Goal: Transaction & Acquisition: Purchase product/service

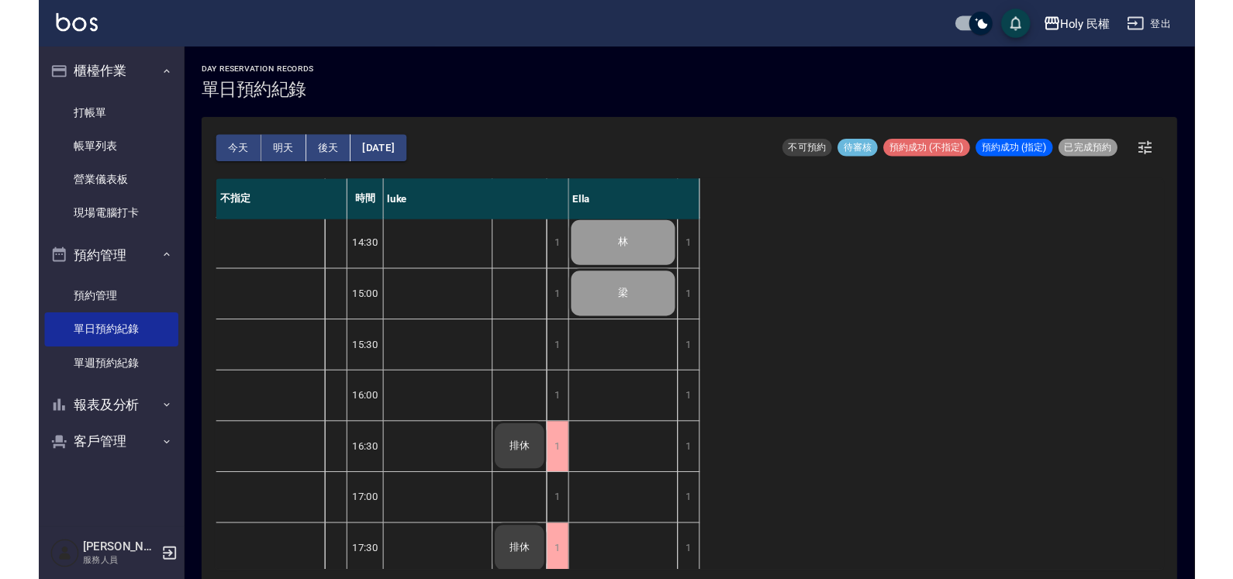
scroll to position [316, 0]
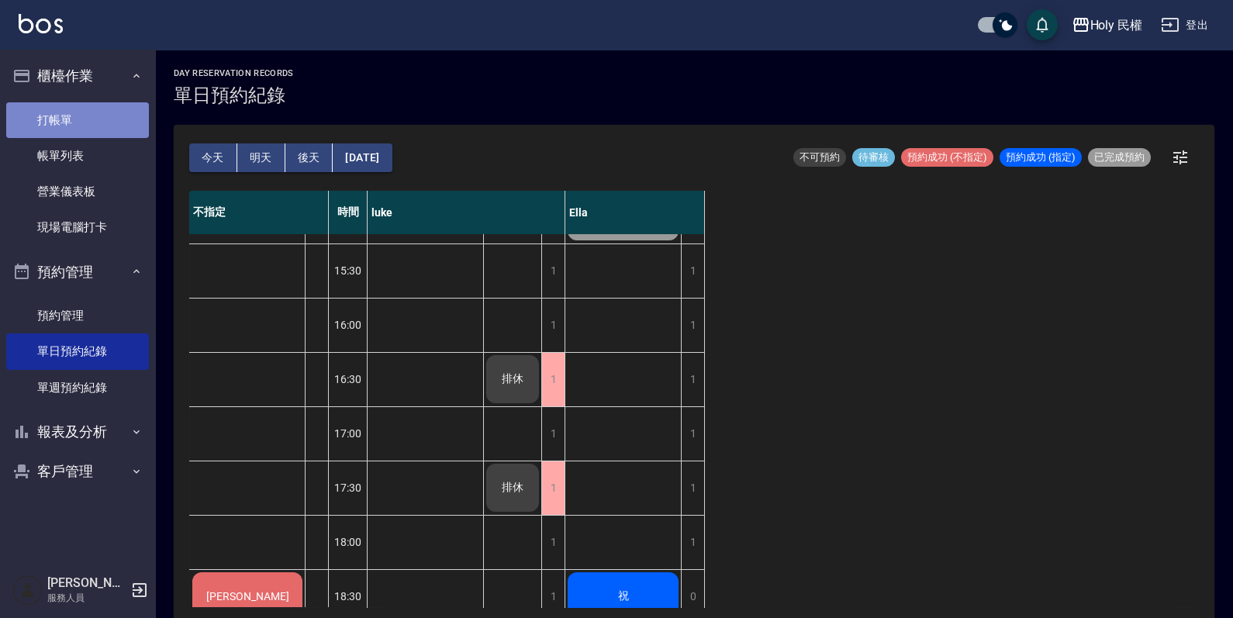
click at [90, 120] on link "打帳單" at bounding box center [77, 120] width 143 height 36
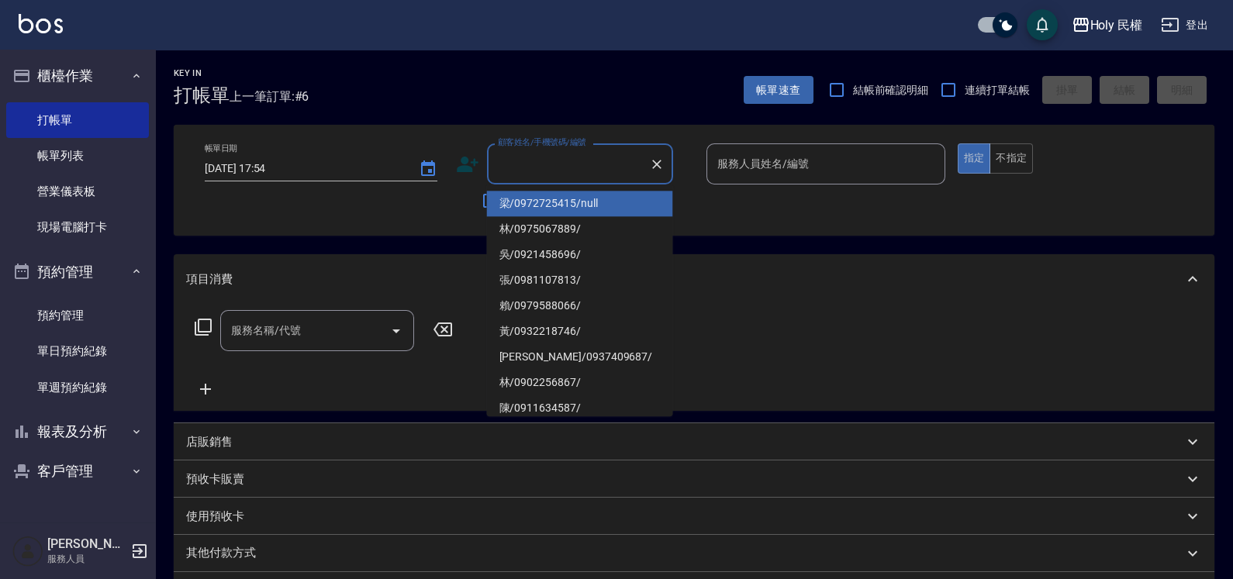
click at [562, 171] on input "顧客姓名/手機號碼/編號" at bounding box center [568, 163] width 149 height 27
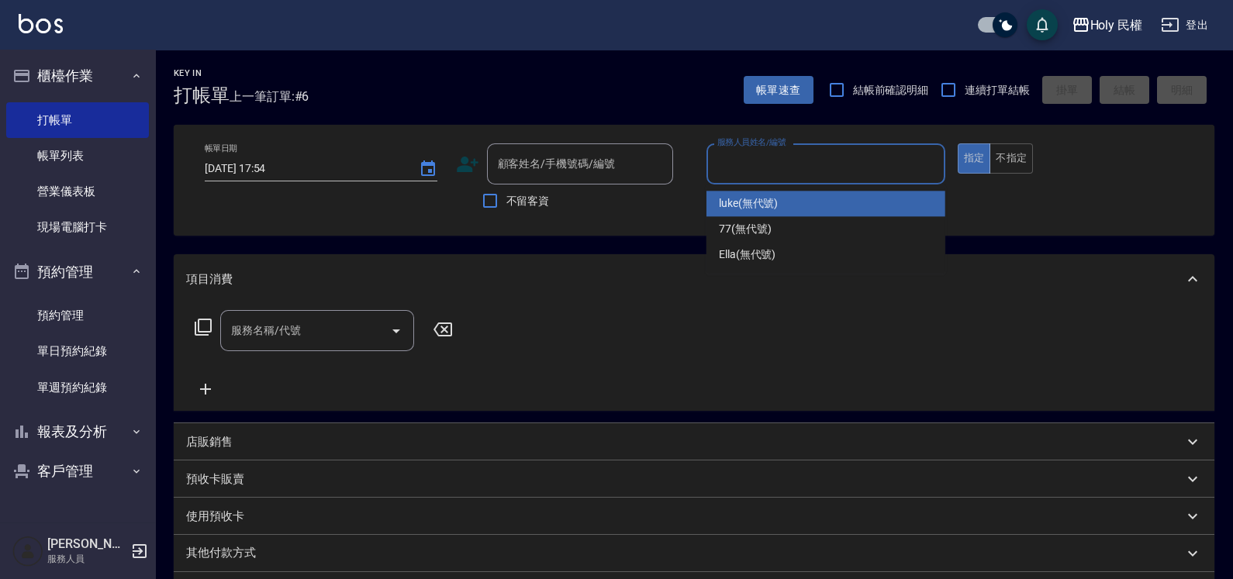
click at [834, 159] on input "服務人員姓名/編號" at bounding box center [825, 163] width 225 height 27
click at [782, 206] on div "luke (無代號)" at bounding box center [826, 204] width 239 height 26
type input "luke(無代號)"
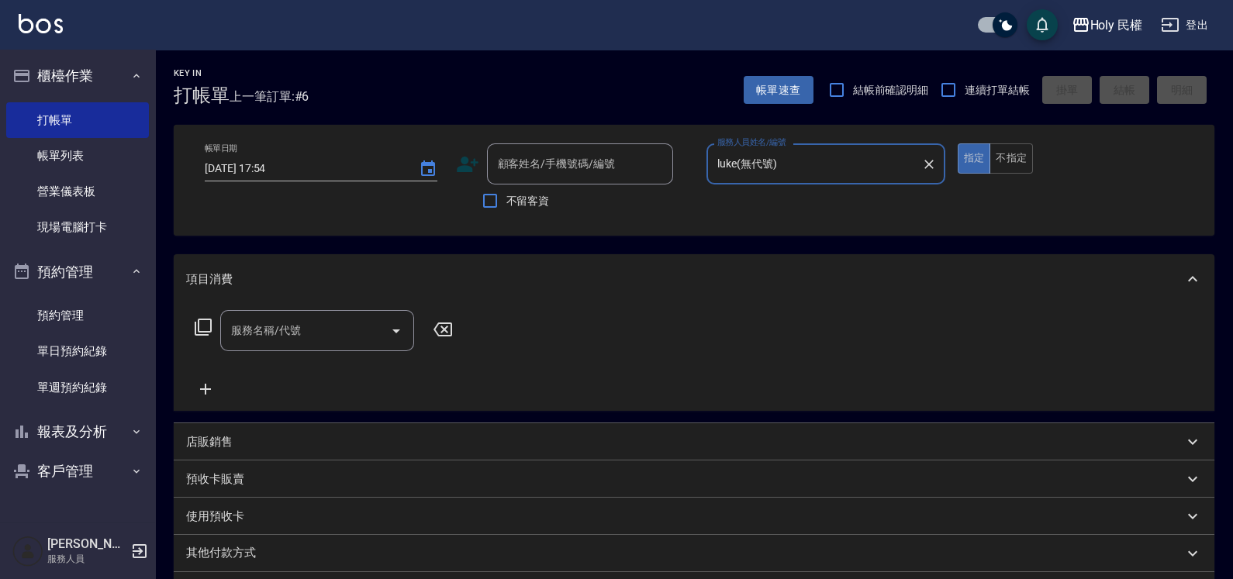
click at [340, 344] on input "服務名稱/代號" at bounding box center [305, 330] width 157 height 27
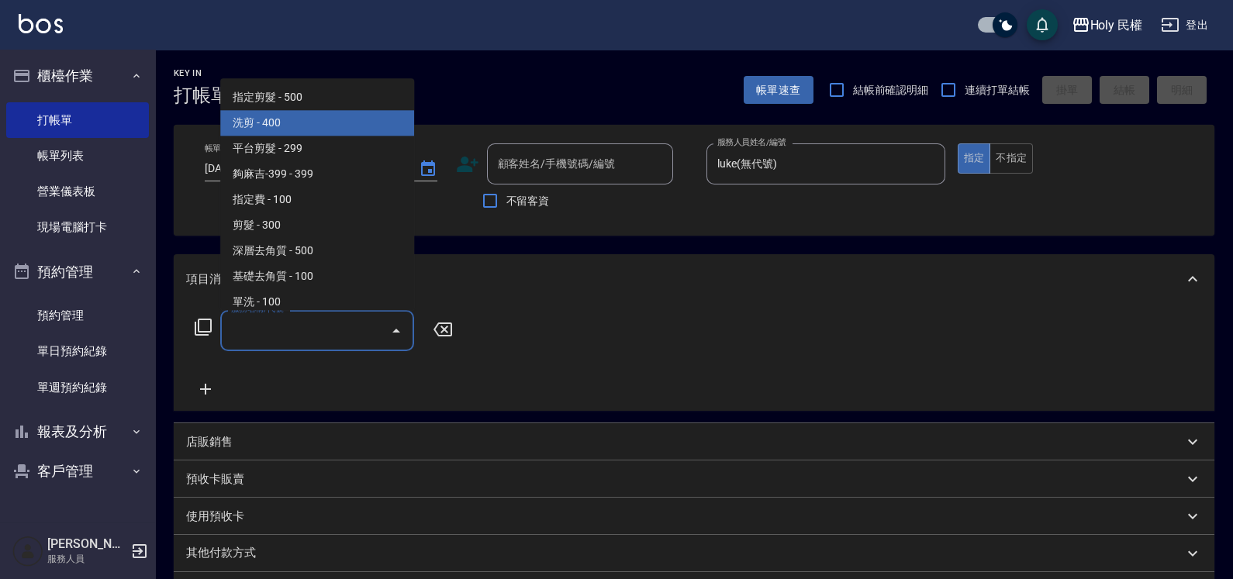
click at [282, 124] on span "洗剪 - 400" at bounding box center [317, 124] width 194 height 26
type input "洗剪(3)"
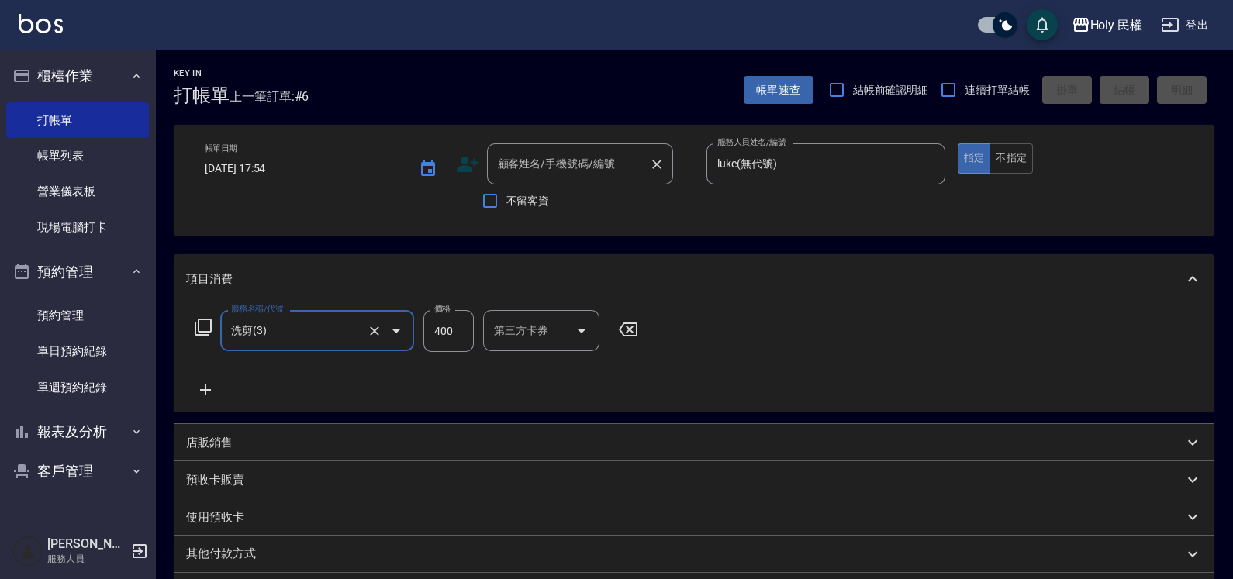
click at [570, 155] on div "顧客姓名/手機號碼/編號 顧客姓名/手機號碼/編號" at bounding box center [580, 163] width 186 height 41
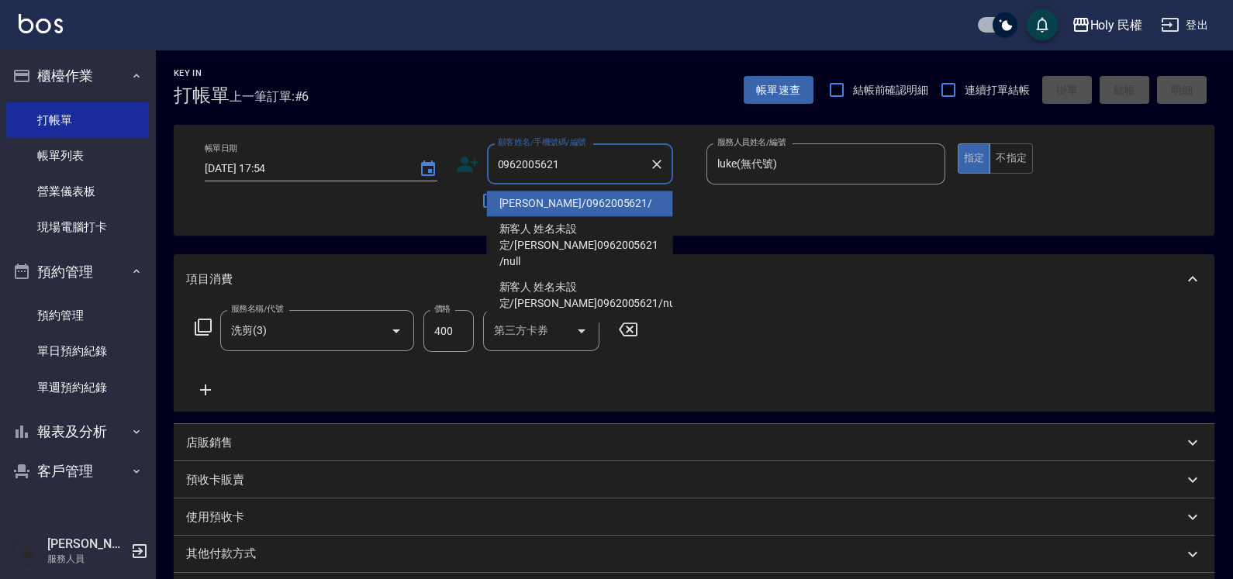
click at [562, 208] on li "[PERSON_NAME]/0962005621/" at bounding box center [580, 204] width 186 height 26
type input "[PERSON_NAME]/0962005621/"
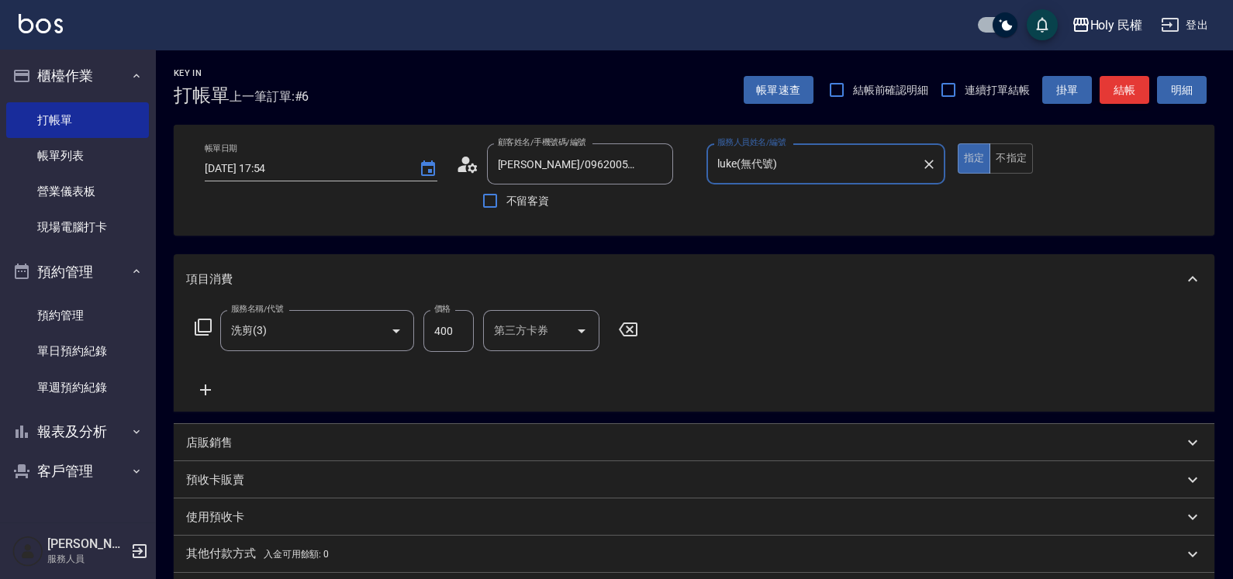
click at [1131, 89] on button "結帳" at bounding box center [1125, 90] width 50 height 29
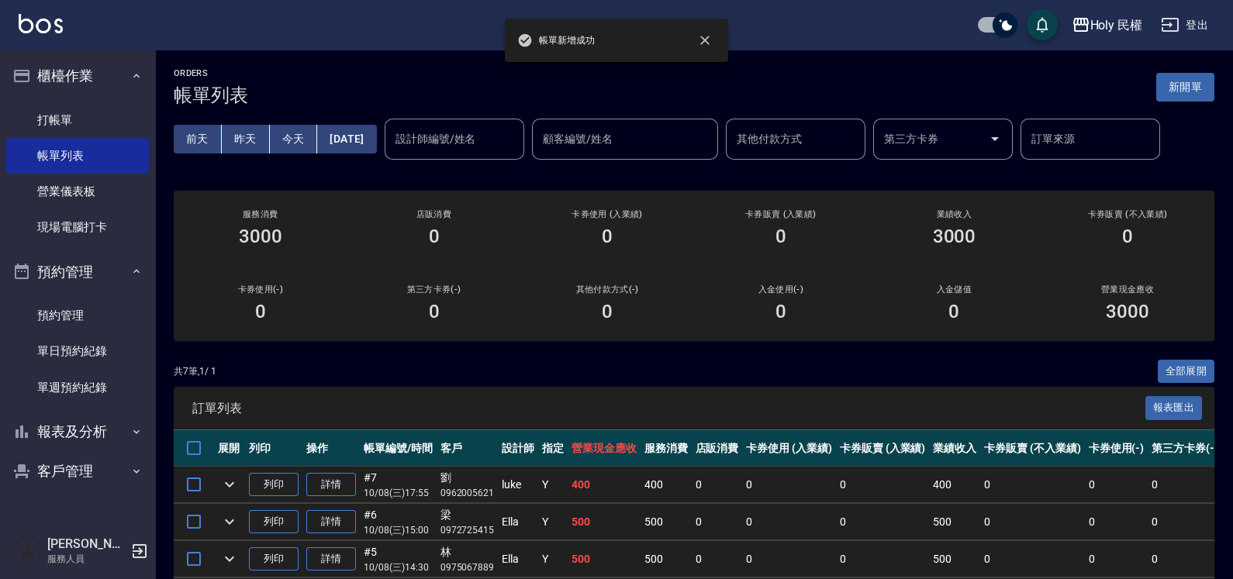
scroll to position [96, 0]
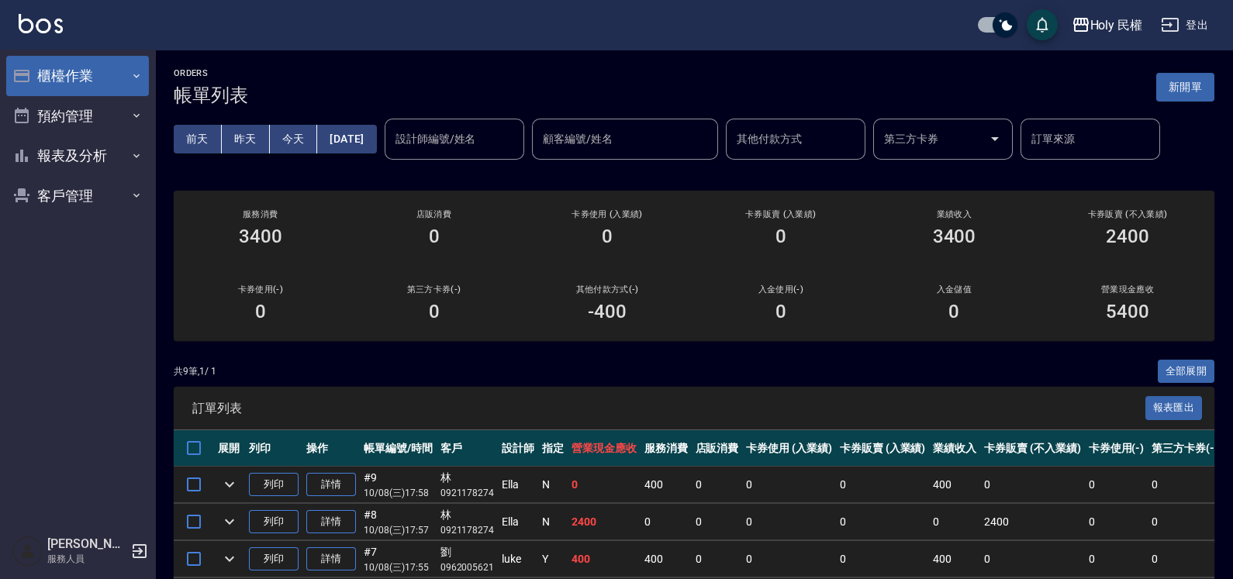
drag, startPoint x: 123, startPoint y: 73, endPoint x: 112, endPoint y: 85, distance: 16.5
click at [112, 85] on button "櫃檯作業" at bounding box center [77, 76] width 143 height 40
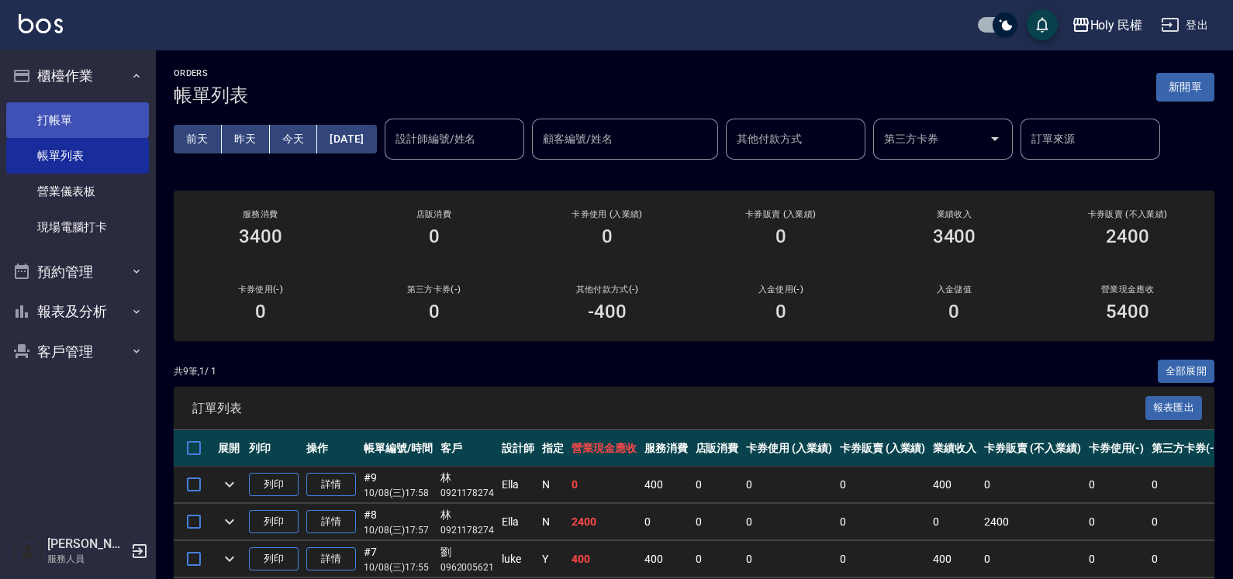
click at [87, 123] on link "打帳單" at bounding box center [77, 120] width 143 height 36
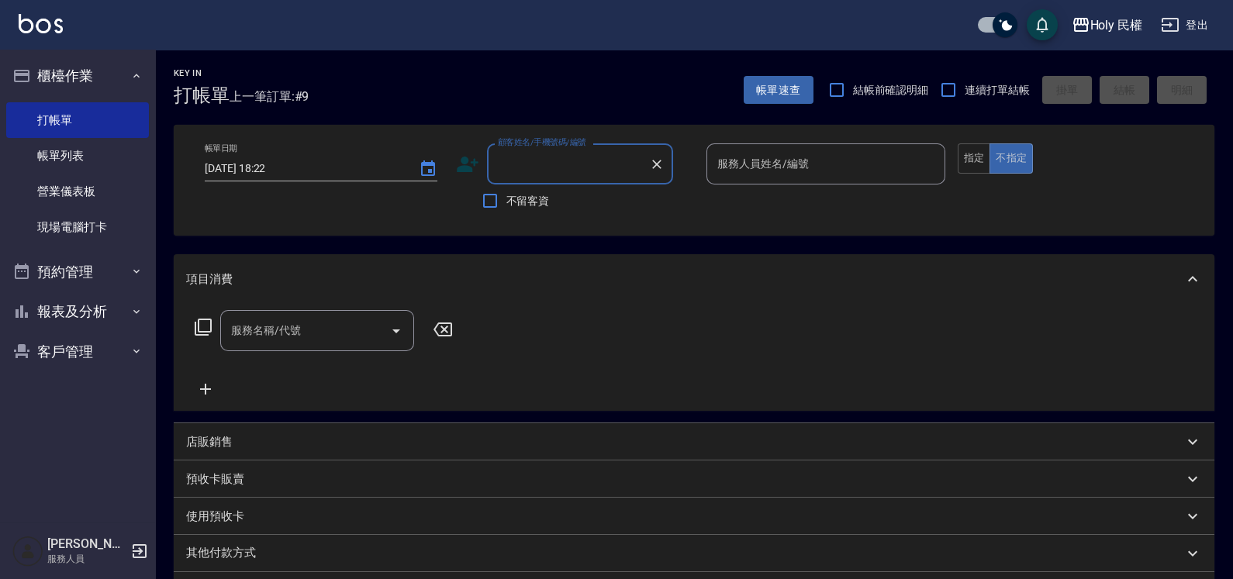
click at [473, 168] on icon at bounding box center [467, 164] width 23 height 23
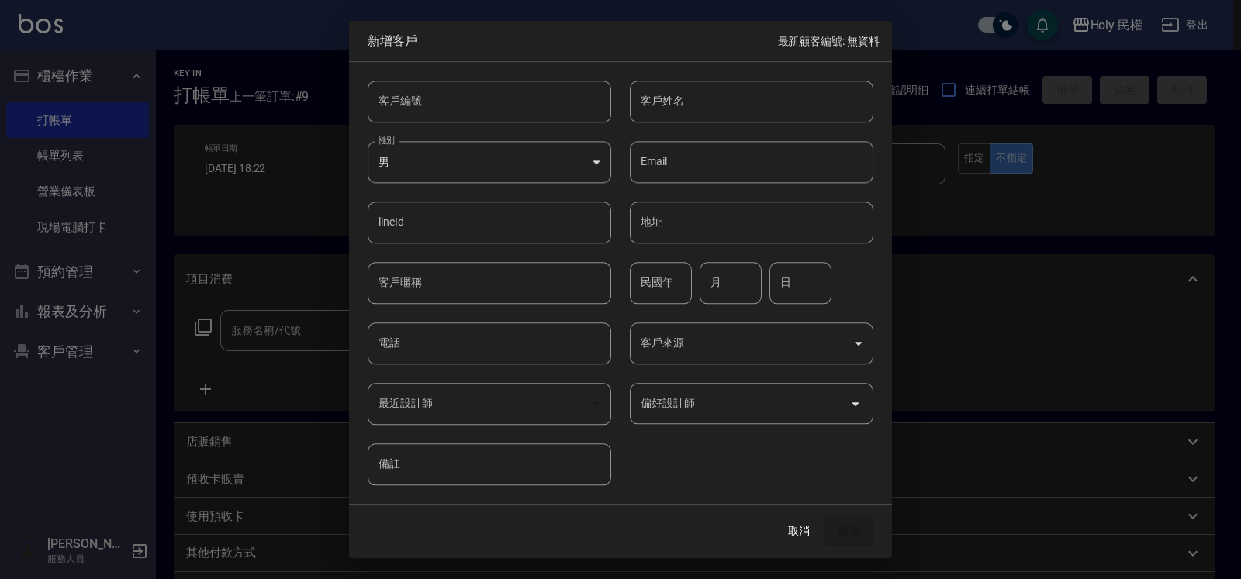
click at [761, 104] on input "客戶姓名" at bounding box center [752, 102] width 244 height 42
type input "c"
type input "林"
click at [434, 349] on input "電話" at bounding box center [490, 344] width 244 height 42
type input "0953049761"
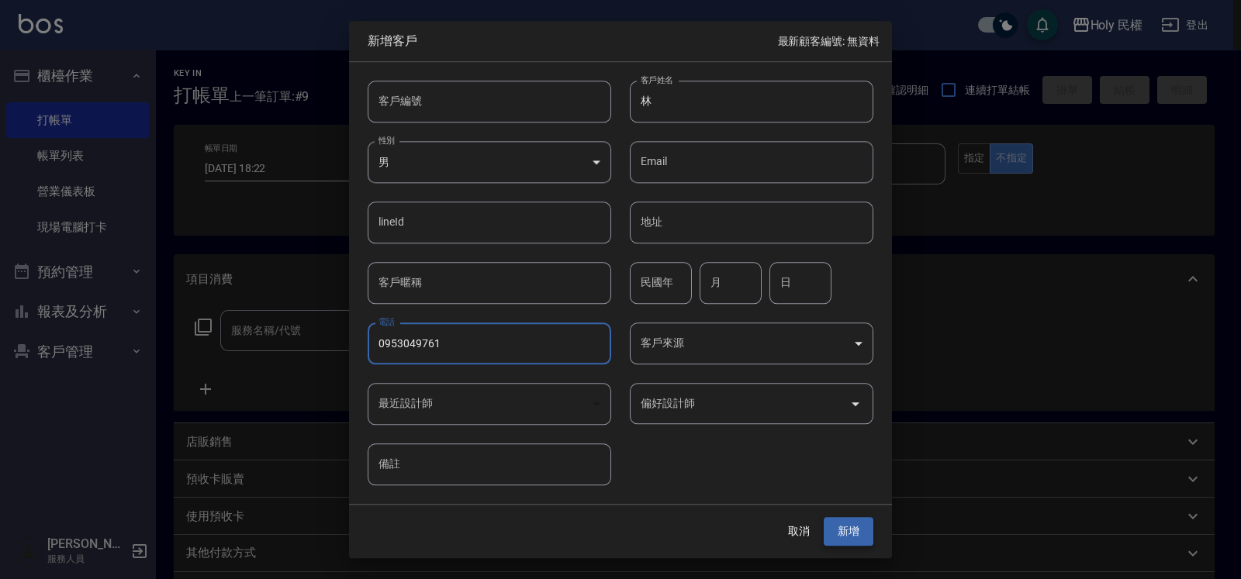
click at [849, 520] on button "新增" at bounding box center [849, 532] width 50 height 29
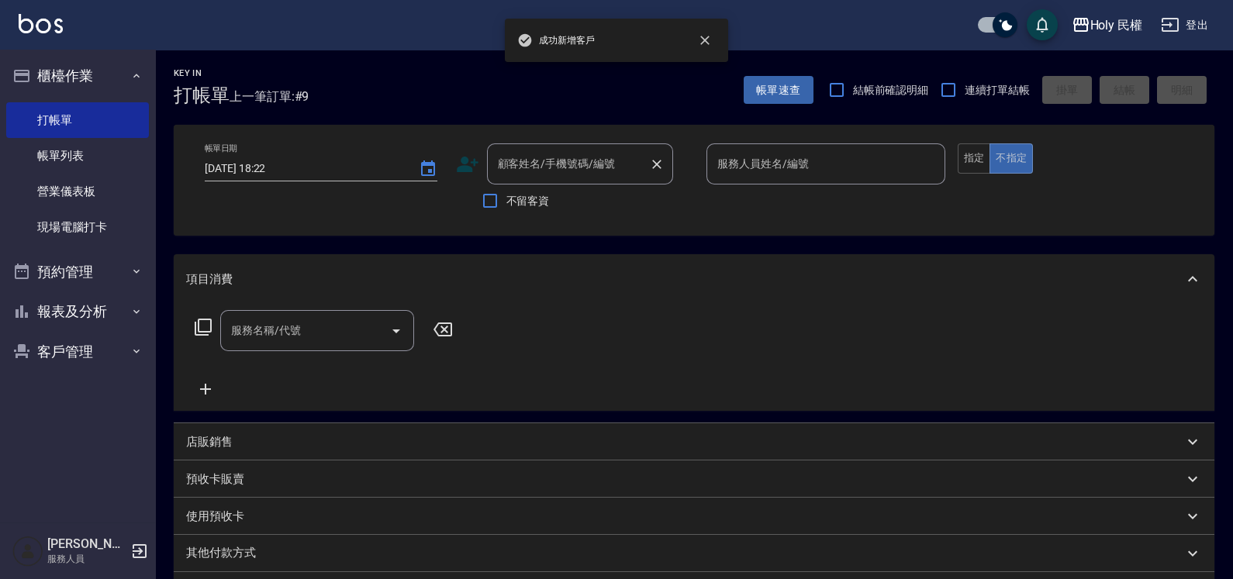
click at [542, 161] on input "顧客姓名/手機號碼/編號" at bounding box center [568, 163] width 149 height 27
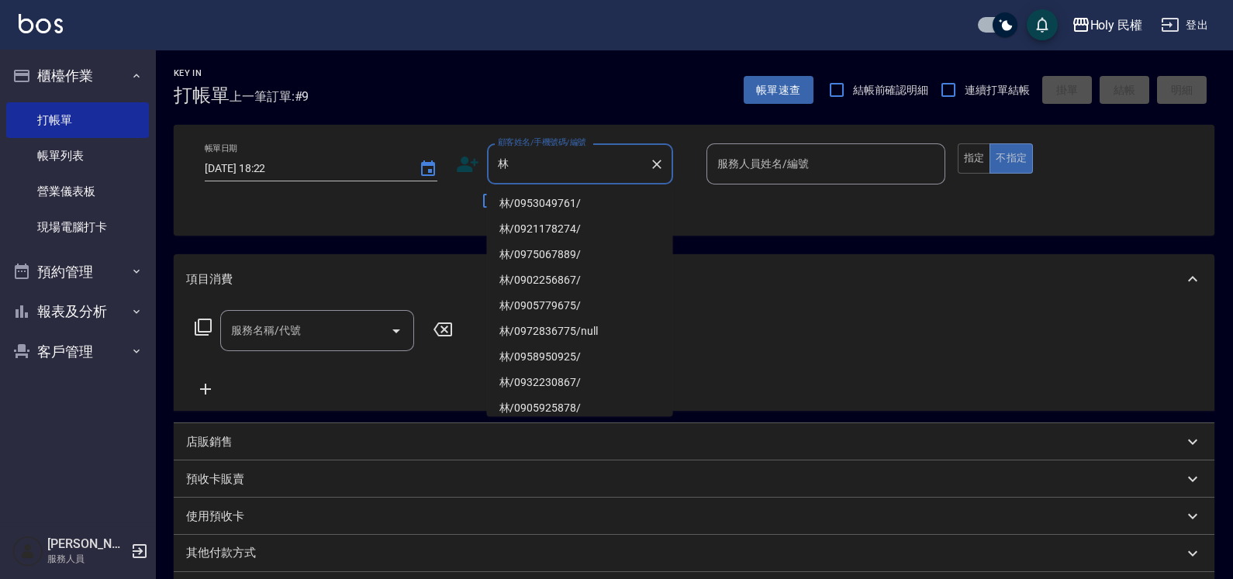
click at [548, 199] on li "林/0953049761/" at bounding box center [580, 204] width 186 height 26
type input "林/0953049761/"
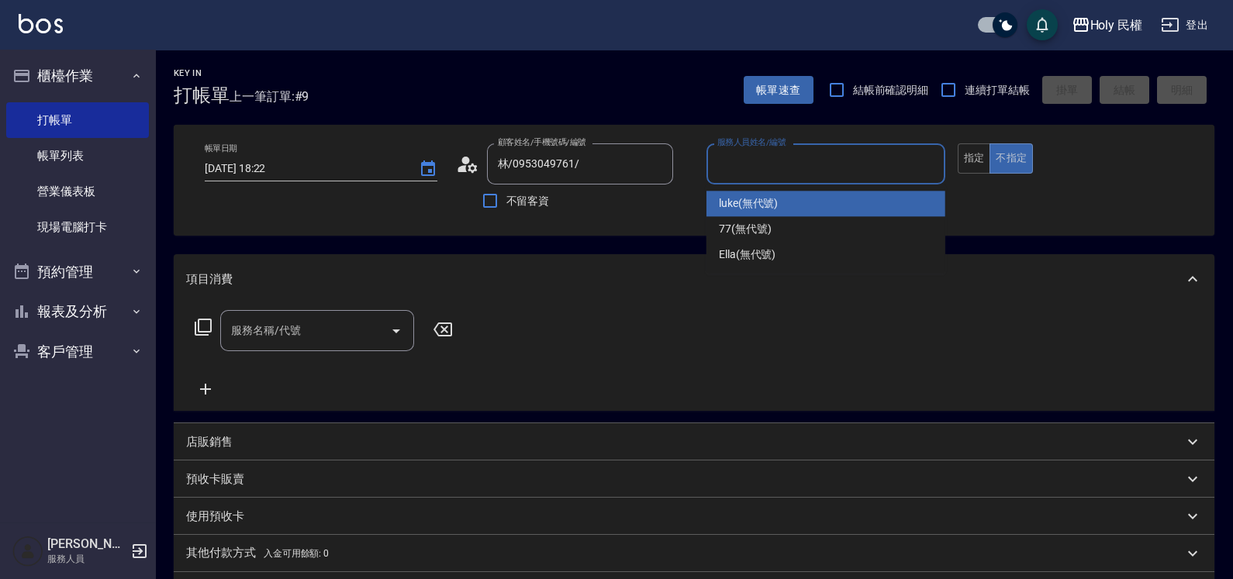
click at [767, 164] on input "服務人員姓名/編號" at bounding box center [825, 163] width 225 height 27
click at [769, 198] on span "luke (無代號)" at bounding box center [749, 203] width 60 height 16
type input "luke(無代號)"
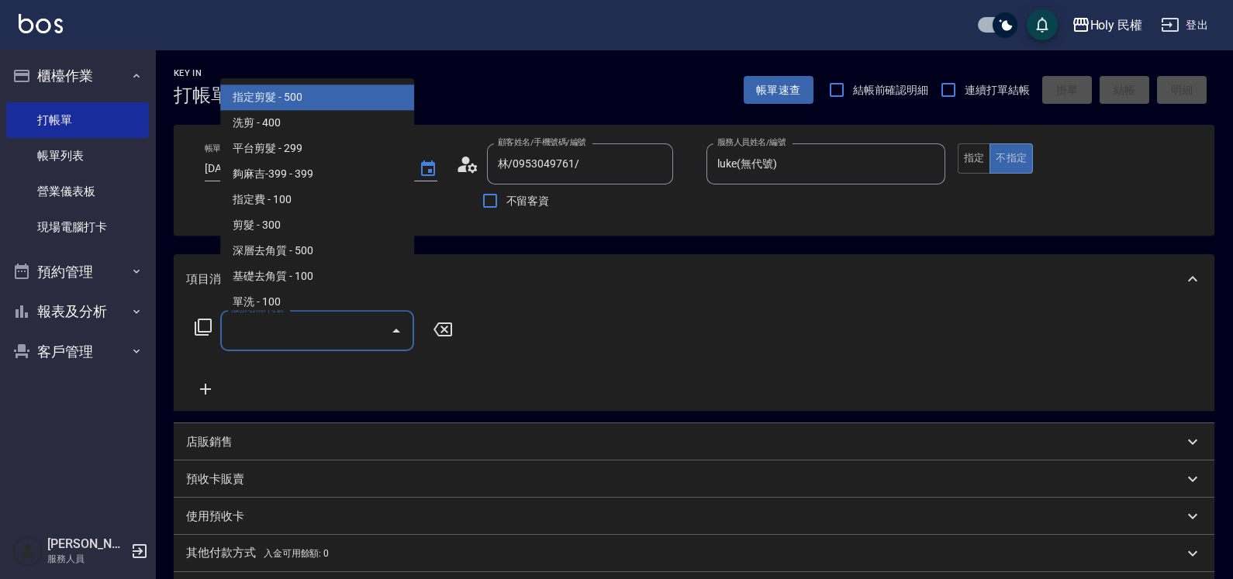
click at [296, 318] on input "服務名稱/代號" at bounding box center [305, 330] width 157 height 27
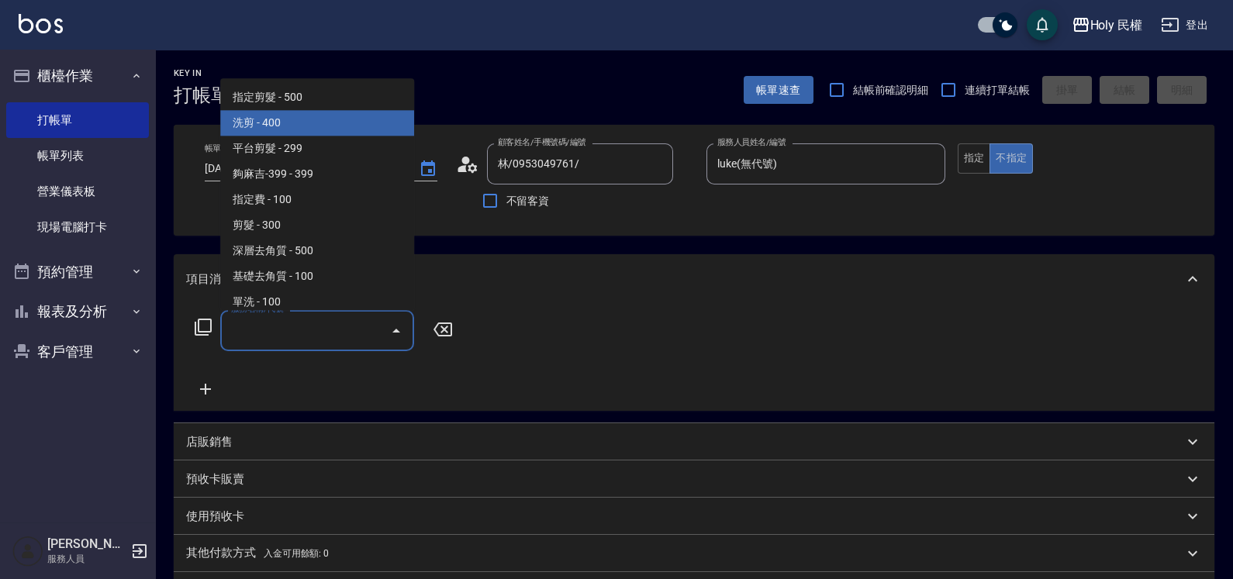
click at [296, 123] on span "洗剪 - 400" at bounding box center [317, 124] width 194 height 26
type input "洗剪(3)"
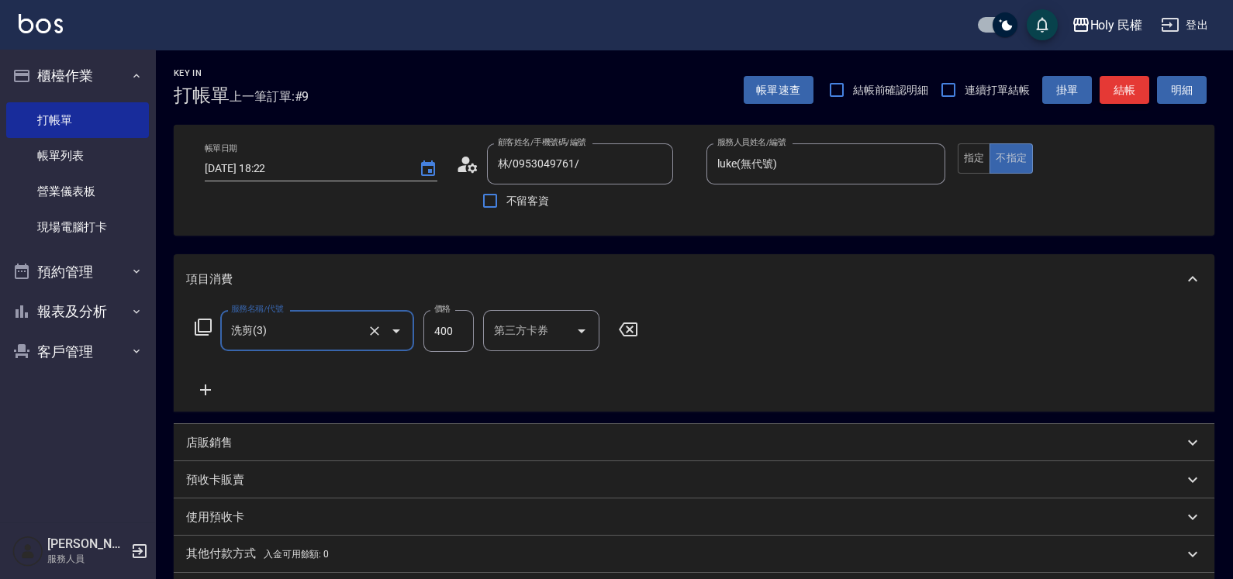
click at [1112, 85] on button "結帳" at bounding box center [1125, 90] width 50 height 29
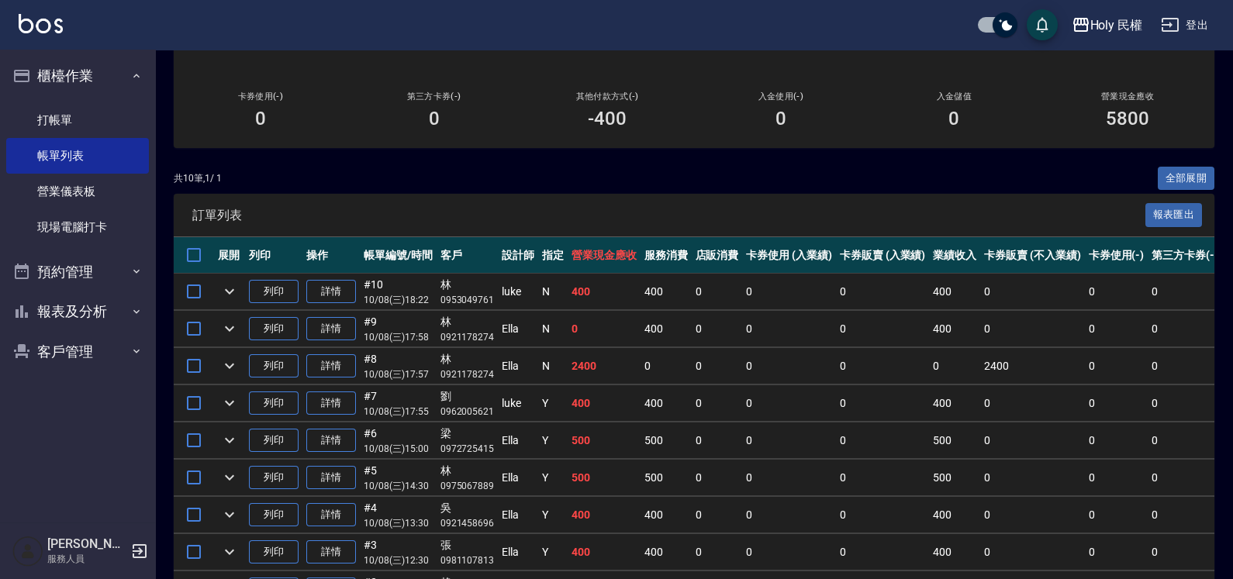
scroll to position [291, 0]
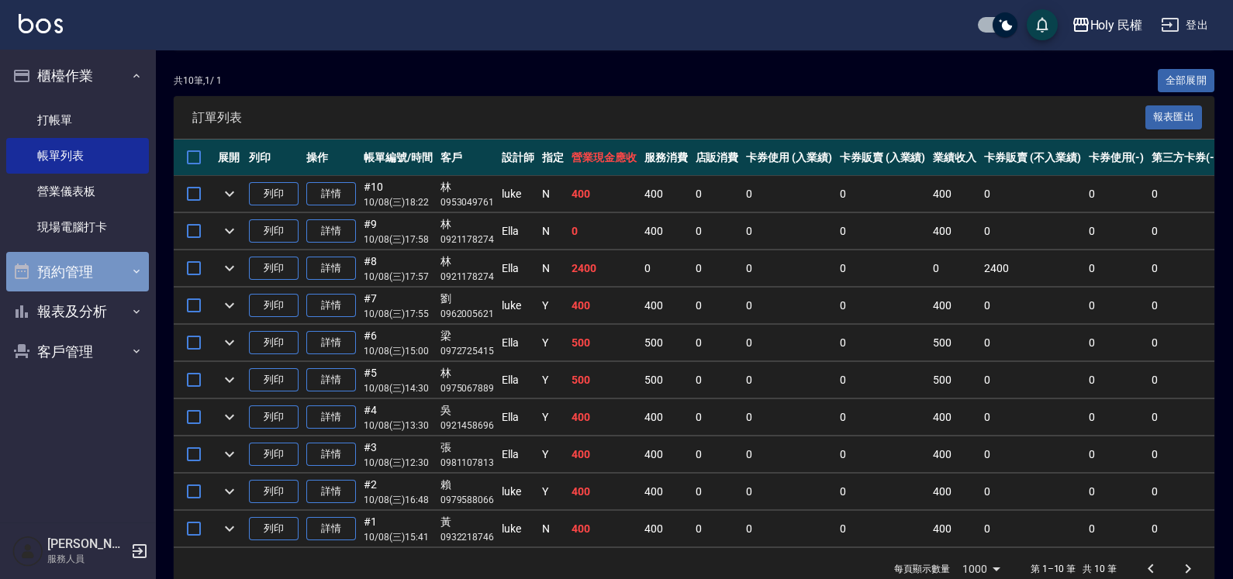
click at [59, 269] on button "預約管理" at bounding box center [77, 272] width 143 height 40
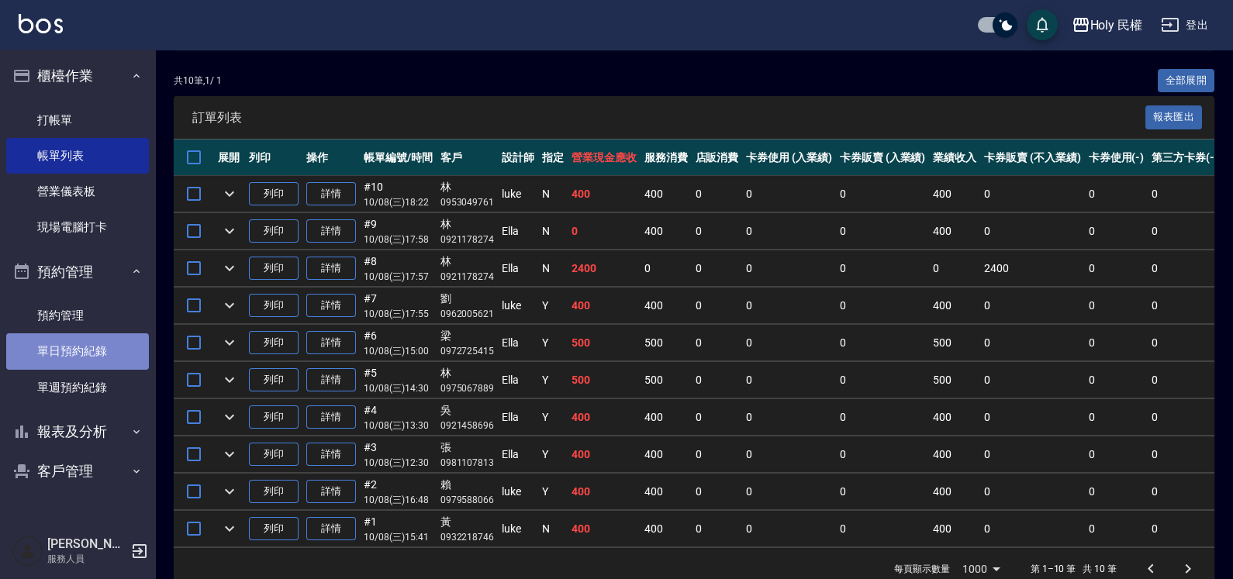
click at [85, 351] on link "單日預約紀錄" at bounding box center [77, 351] width 143 height 36
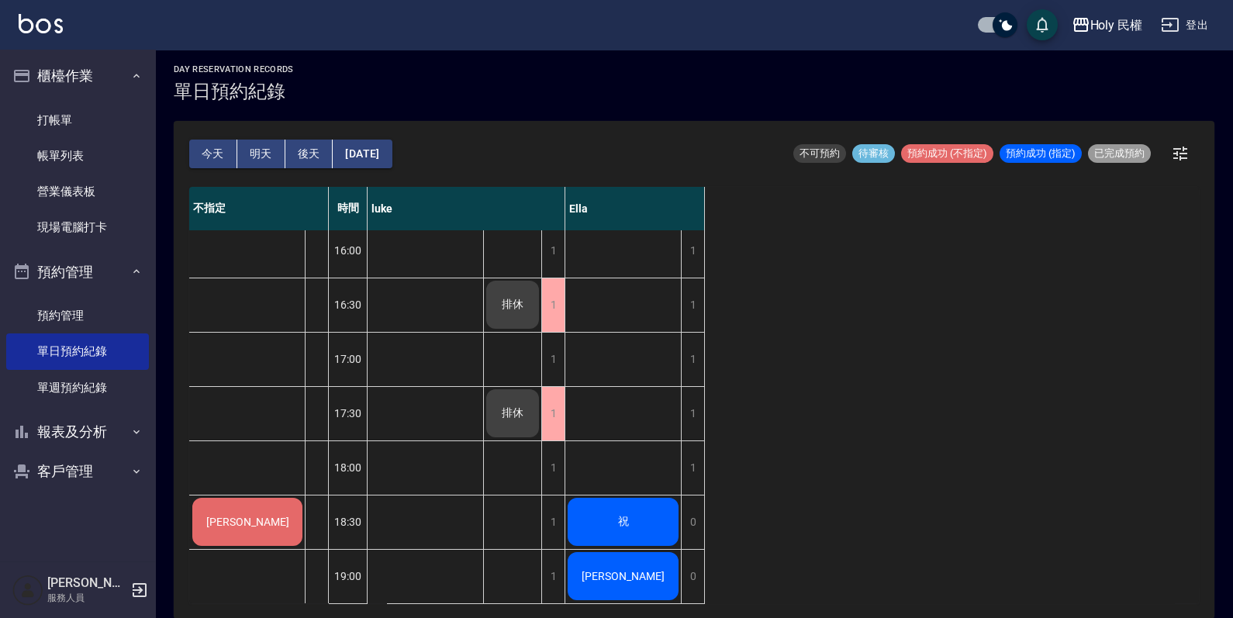
scroll to position [510, 0]
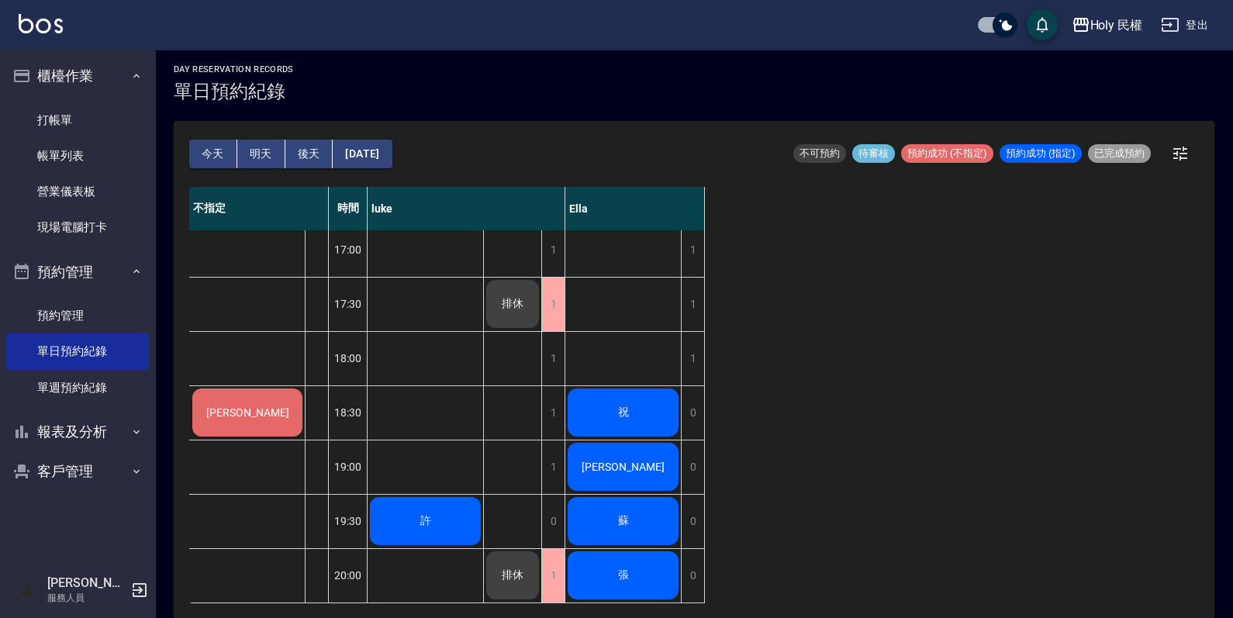
click at [254, 150] on button "明天" at bounding box center [261, 154] width 48 height 29
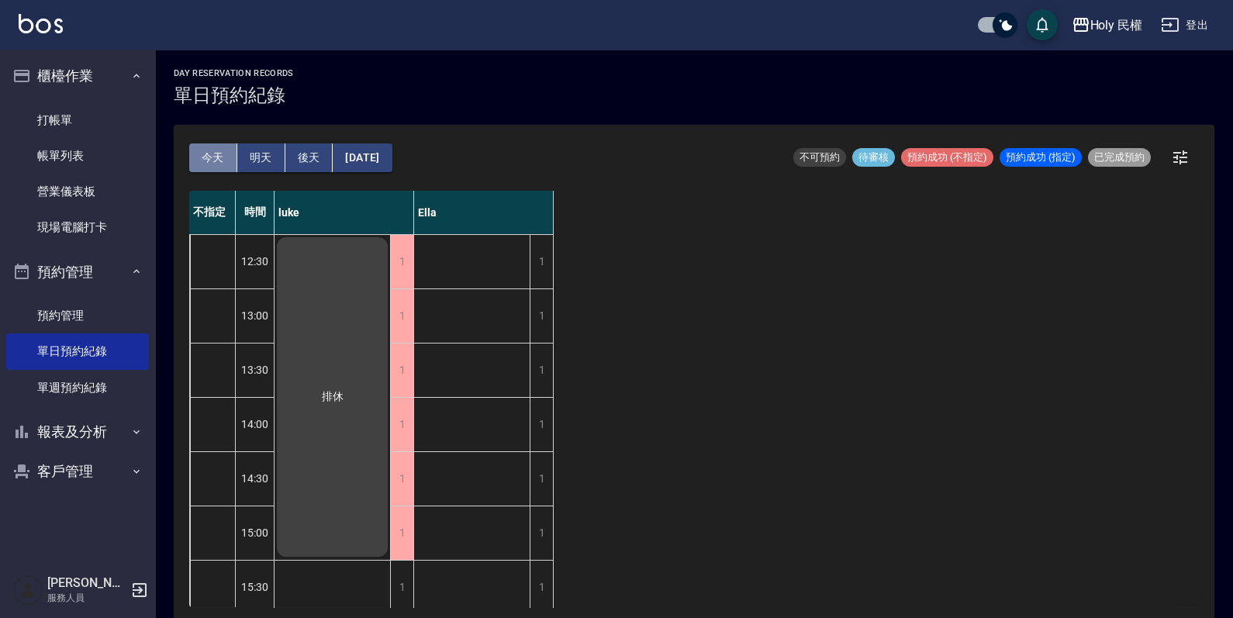
click at [212, 161] on button "今天" at bounding box center [213, 157] width 48 height 29
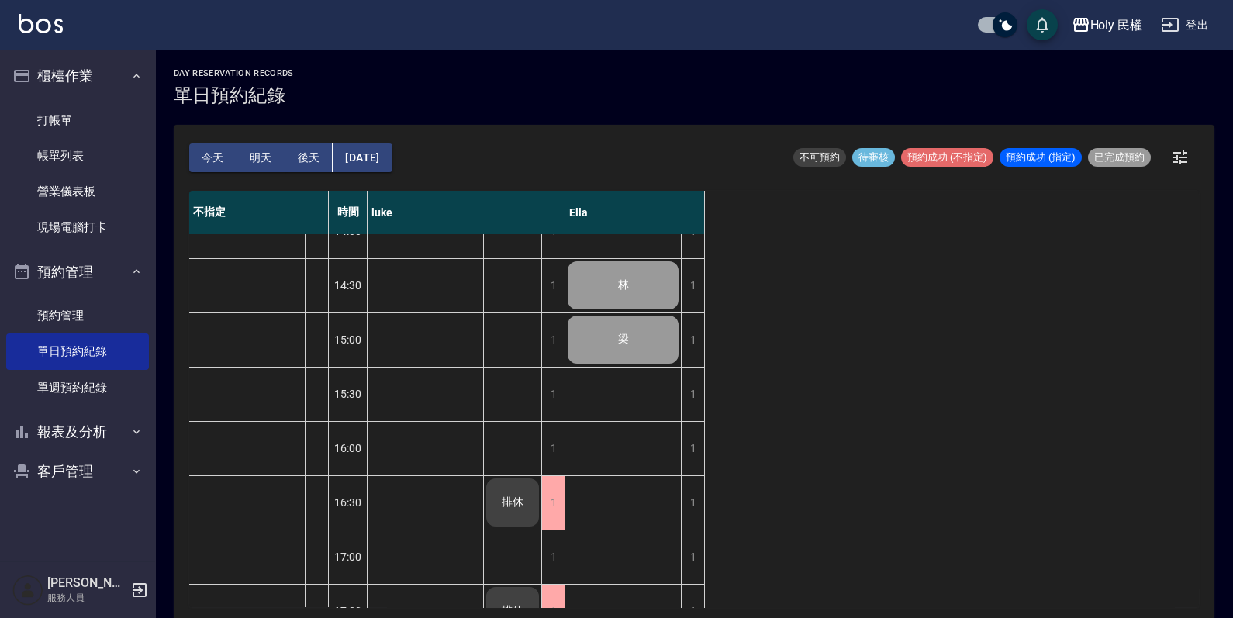
scroll to position [510, 0]
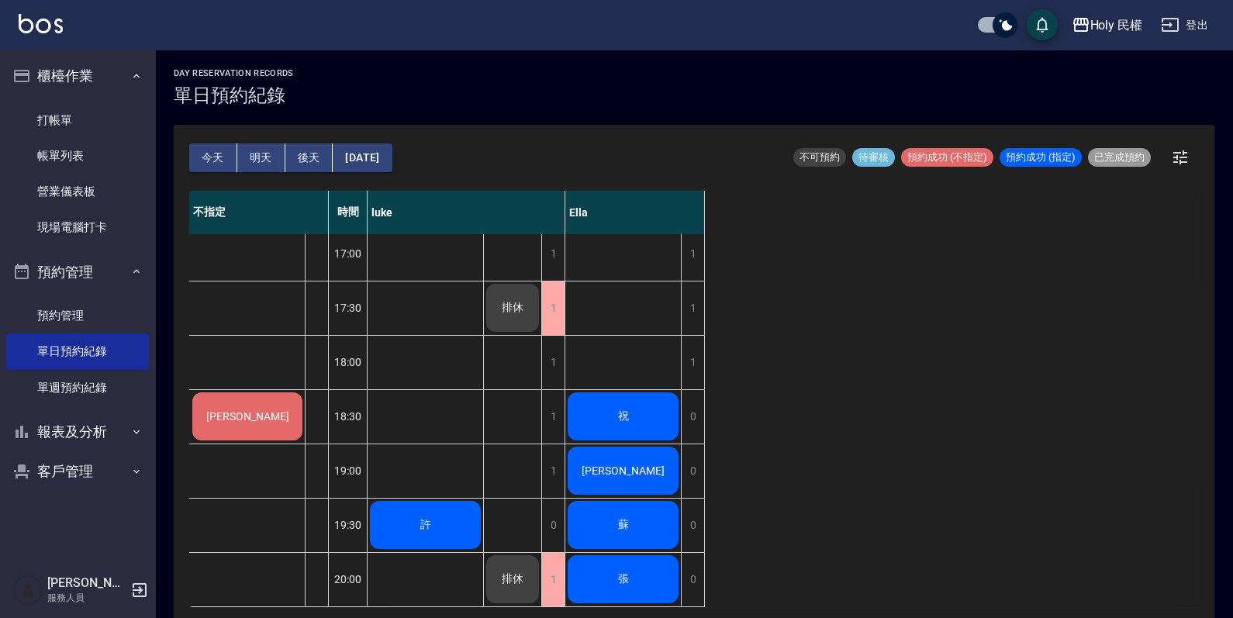
click at [392, 151] on button "[DATE]" at bounding box center [362, 157] width 59 height 29
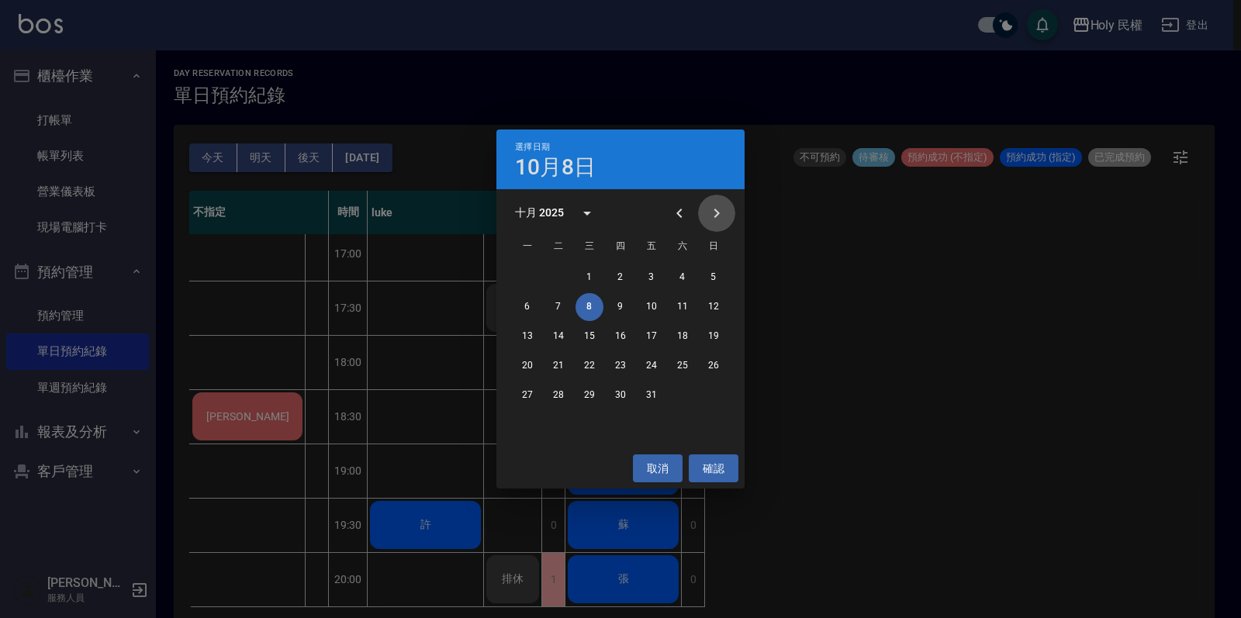
click at [732, 217] on button "Next month" at bounding box center [716, 213] width 37 height 37
click at [593, 312] on button "5" at bounding box center [589, 307] width 28 height 28
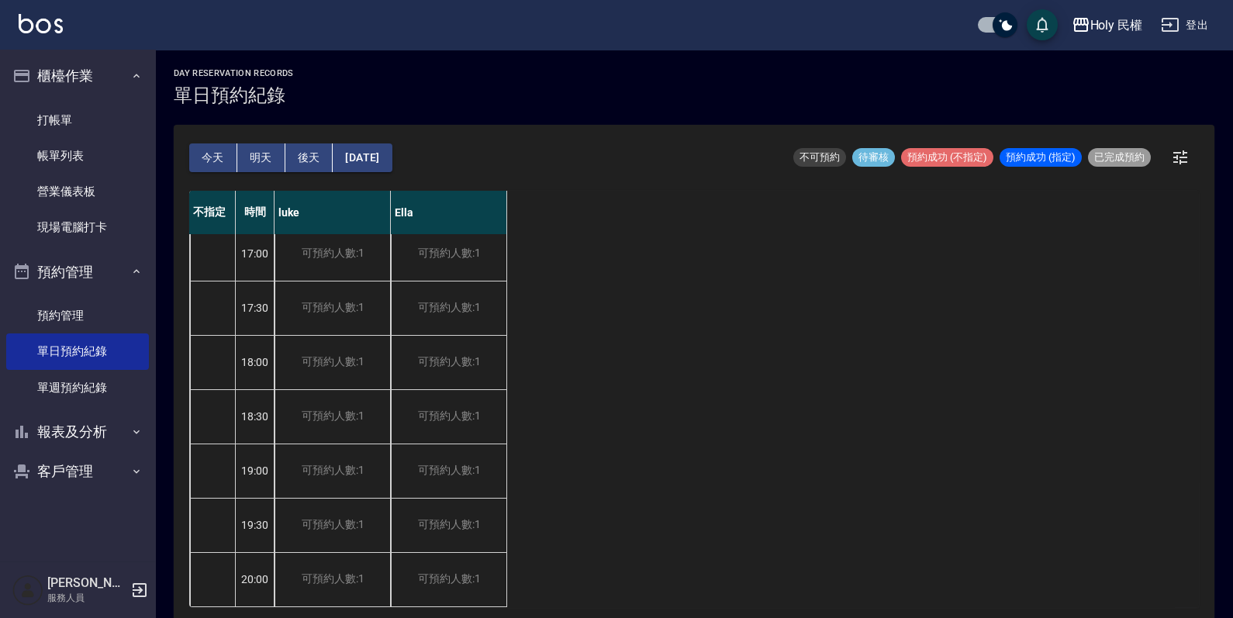
click at [202, 154] on button "今天" at bounding box center [213, 157] width 48 height 29
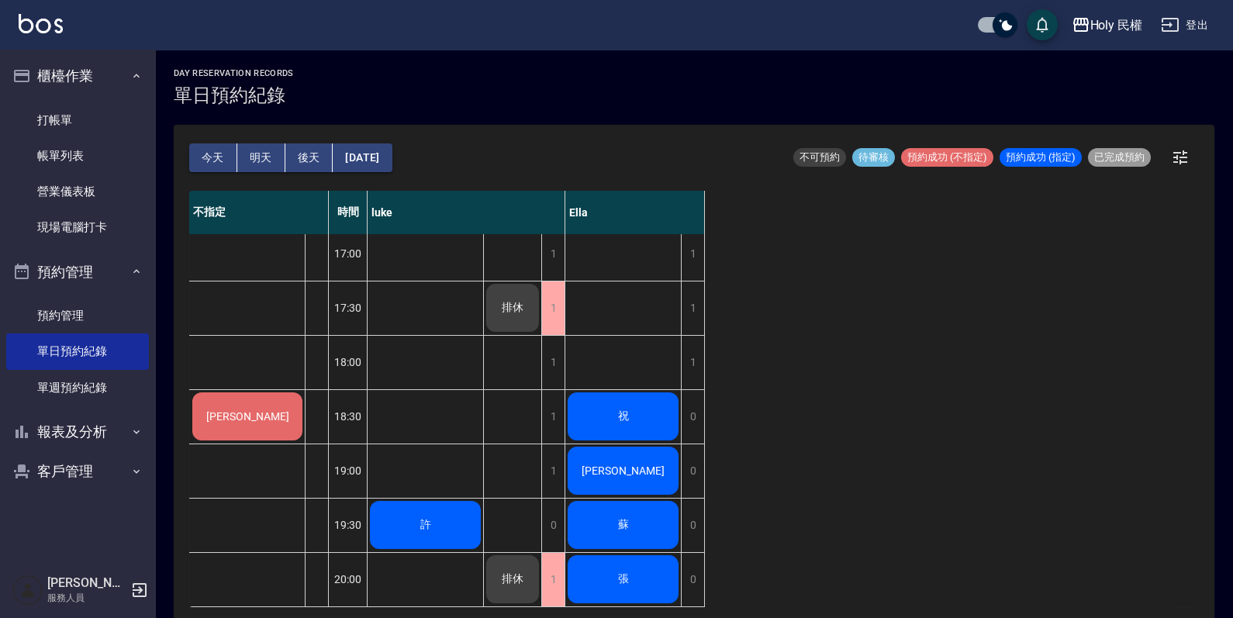
scroll to position [4, 0]
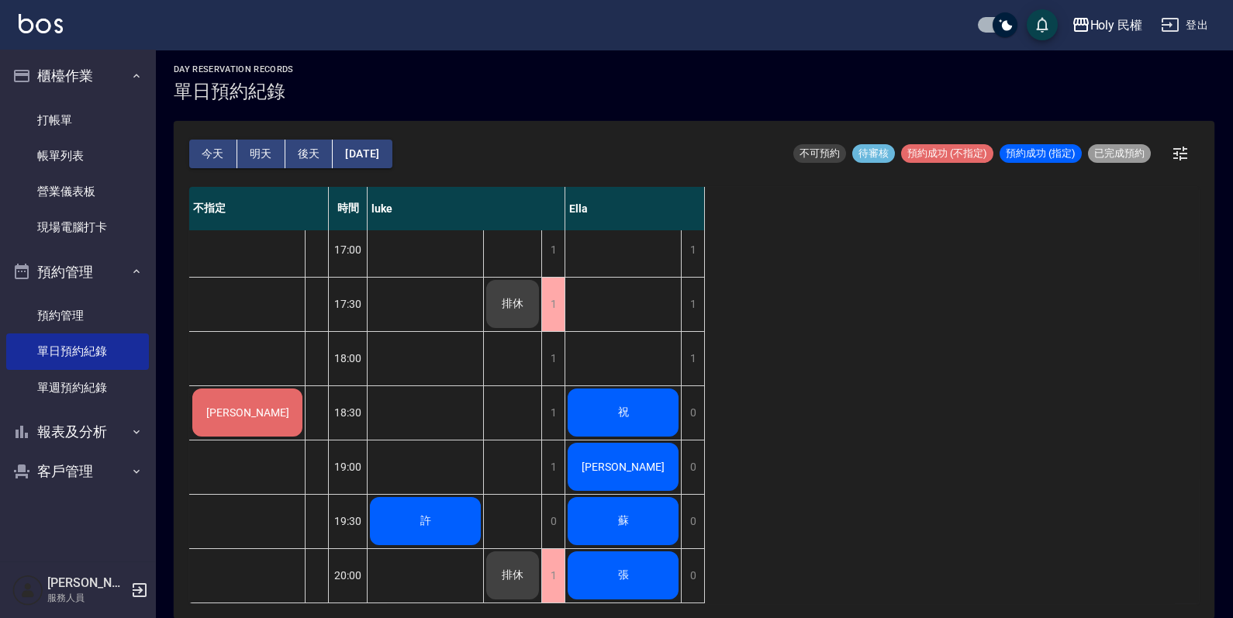
click at [637, 410] on div "祝" at bounding box center [623, 412] width 116 height 53
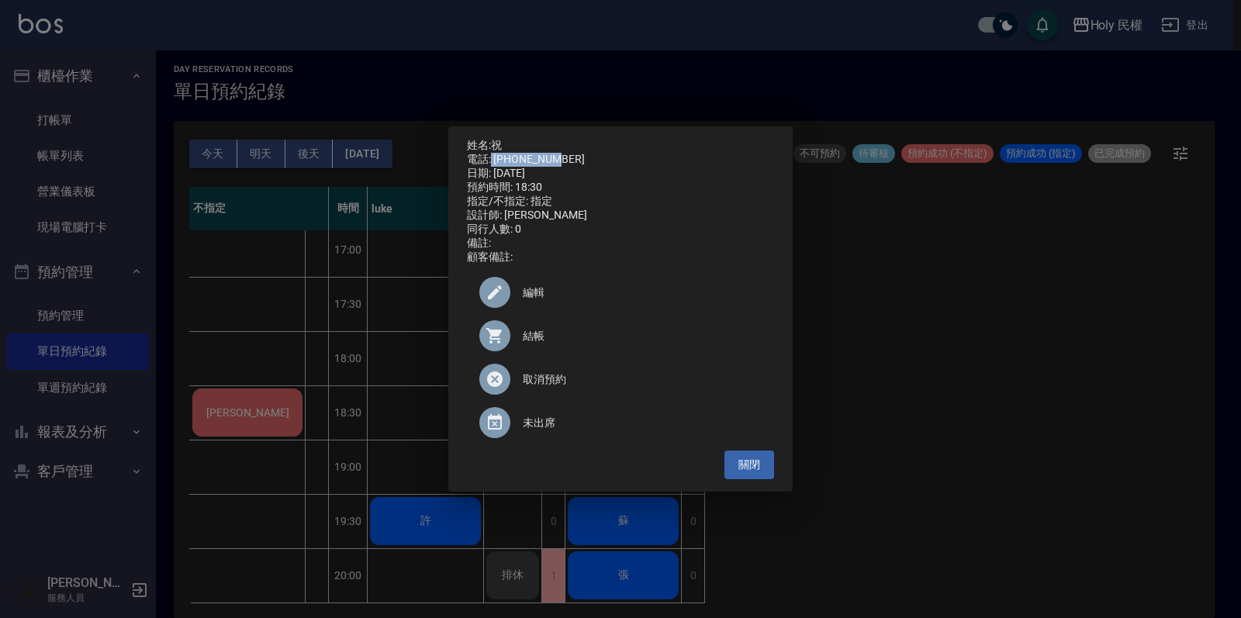
drag, startPoint x: 492, startPoint y: 152, endPoint x: 583, endPoint y: 159, distance: 91.0
click at [583, 159] on div "電話: 0963635699" at bounding box center [620, 160] width 307 height 14
drag, startPoint x: 583, startPoint y: 159, endPoint x: 551, endPoint y: 147, distance: 34.6
copy div "0963635699"
click at [755, 470] on button "關閉" at bounding box center [749, 465] width 50 height 29
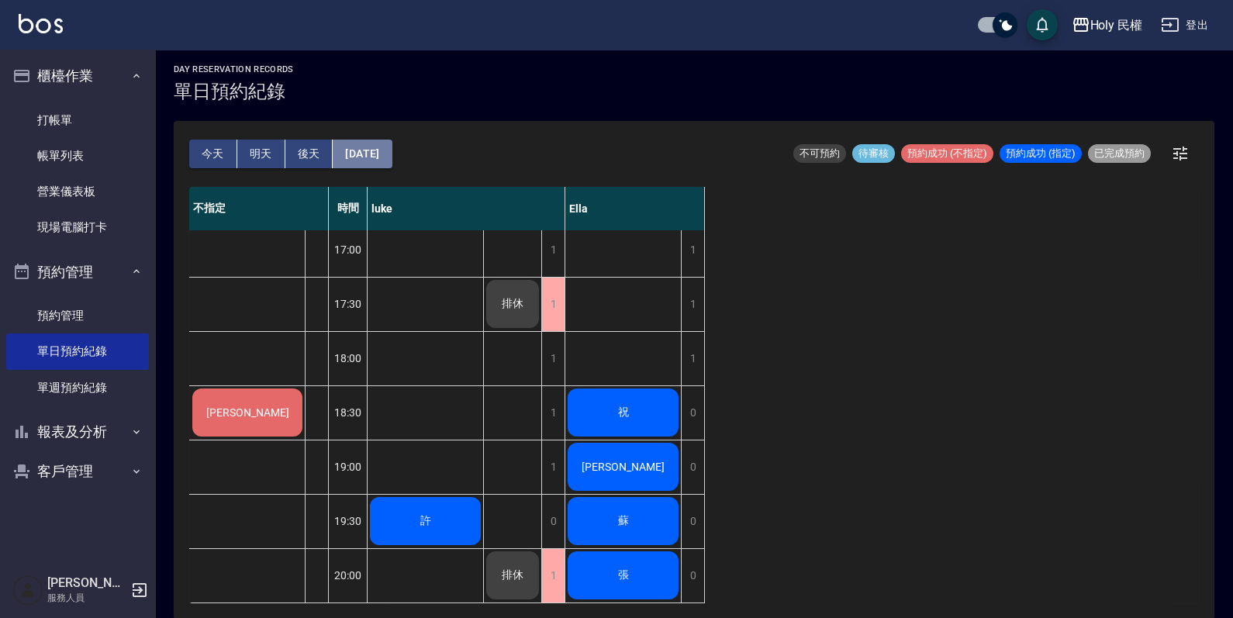
click at [392, 140] on button "[DATE]" at bounding box center [362, 154] width 59 height 29
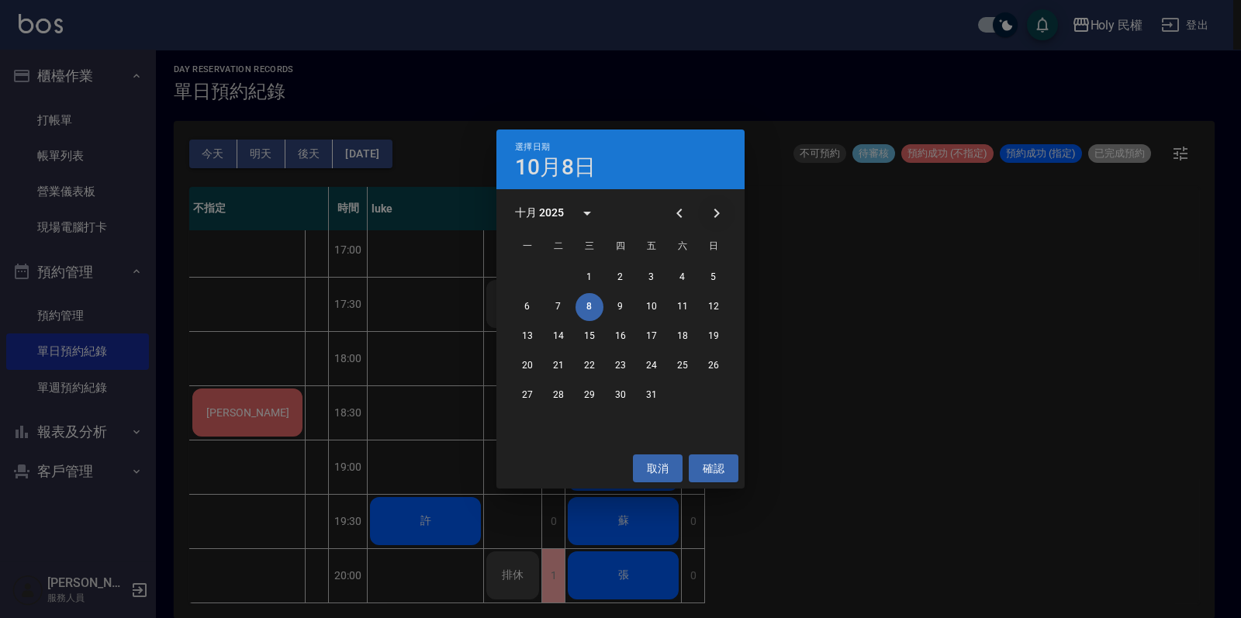
click at [717, 210] on icon "Next month" at bounding box center [716, 213] width 19 height 19
click at [592, 306] on button "5" at bounding box center [589, 307] width 28 height 28
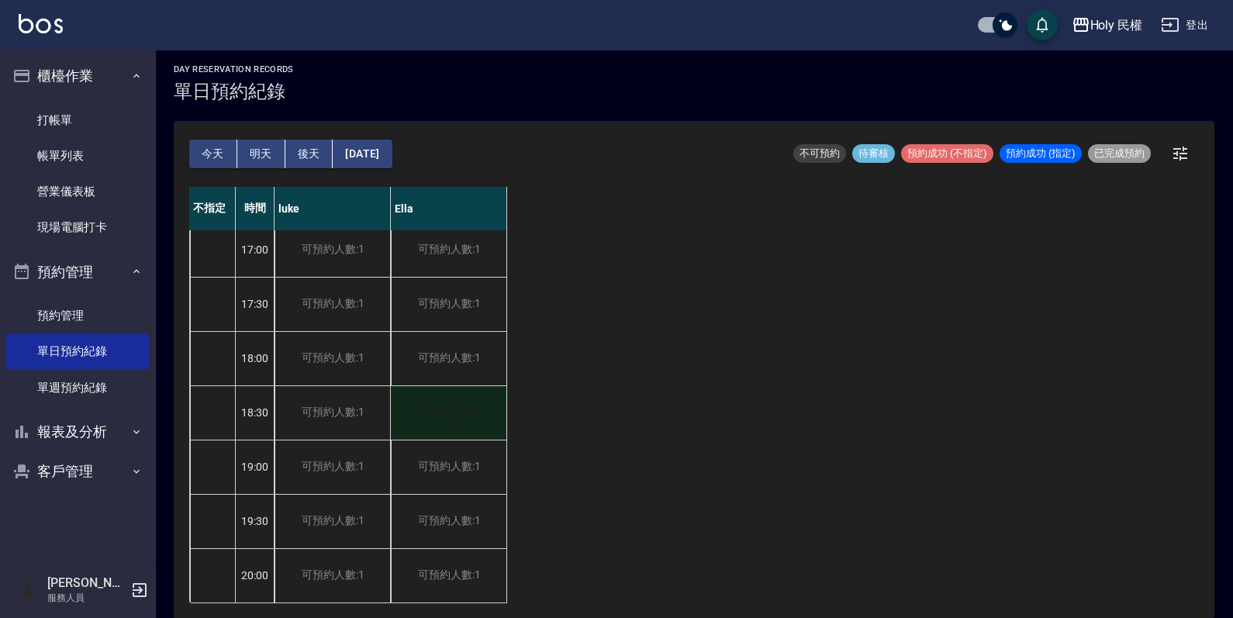
click at [443, 392] on div "可預約人數:1" at bounding box center [449, 413] width 116 height 54
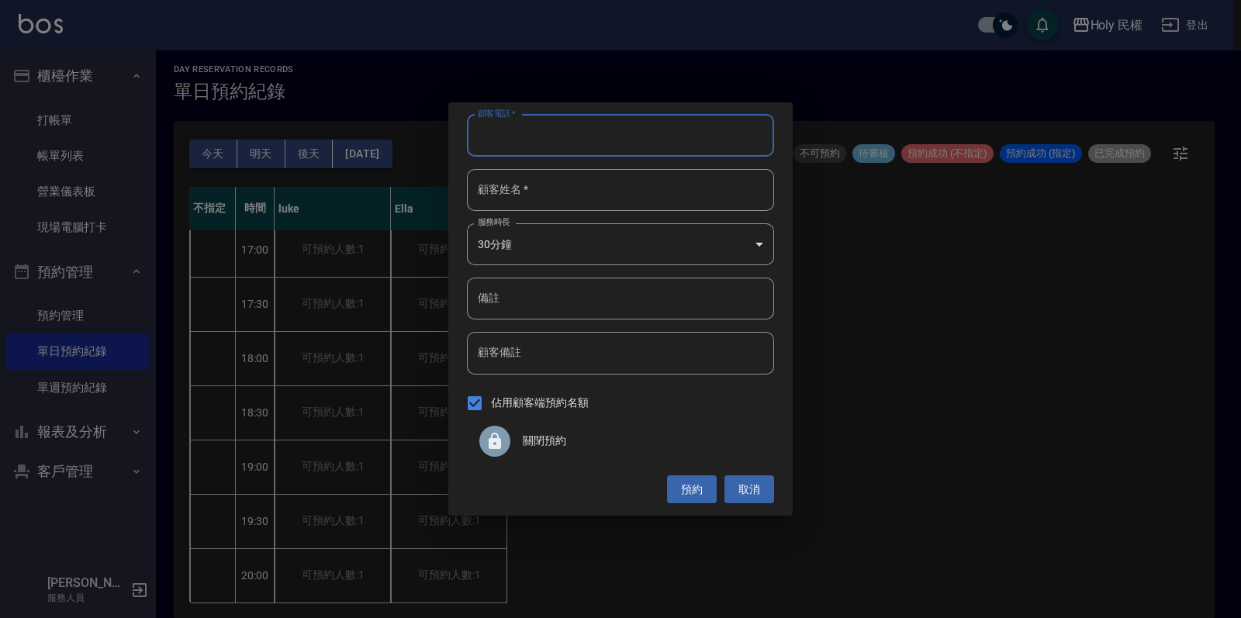
paste input "0963635699"
type input "0963635699"
click at [590, 198] on input "顧客姓名   *" at bounding box center [620, 190] width 307 height 42
type input "祝"
click at [696, 485] on button "預約" at bounding box center [692, 489] width 50 height 29
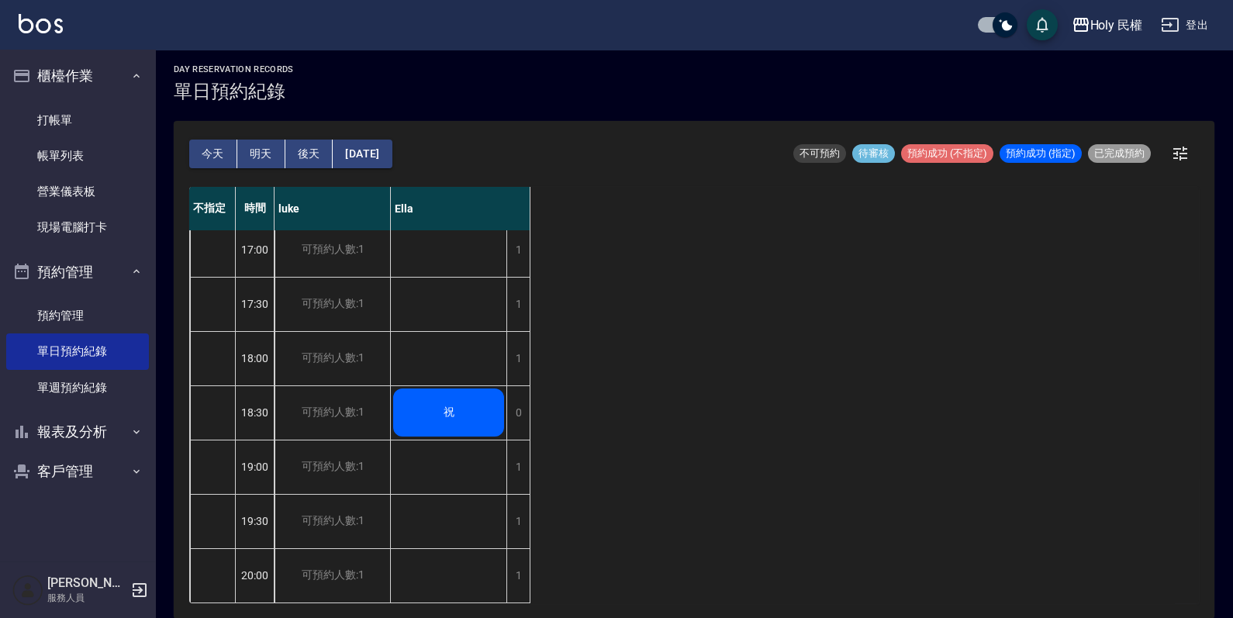
click at [226, 151] on button "今天" at bounding box center [213, 154] width 48 height 29
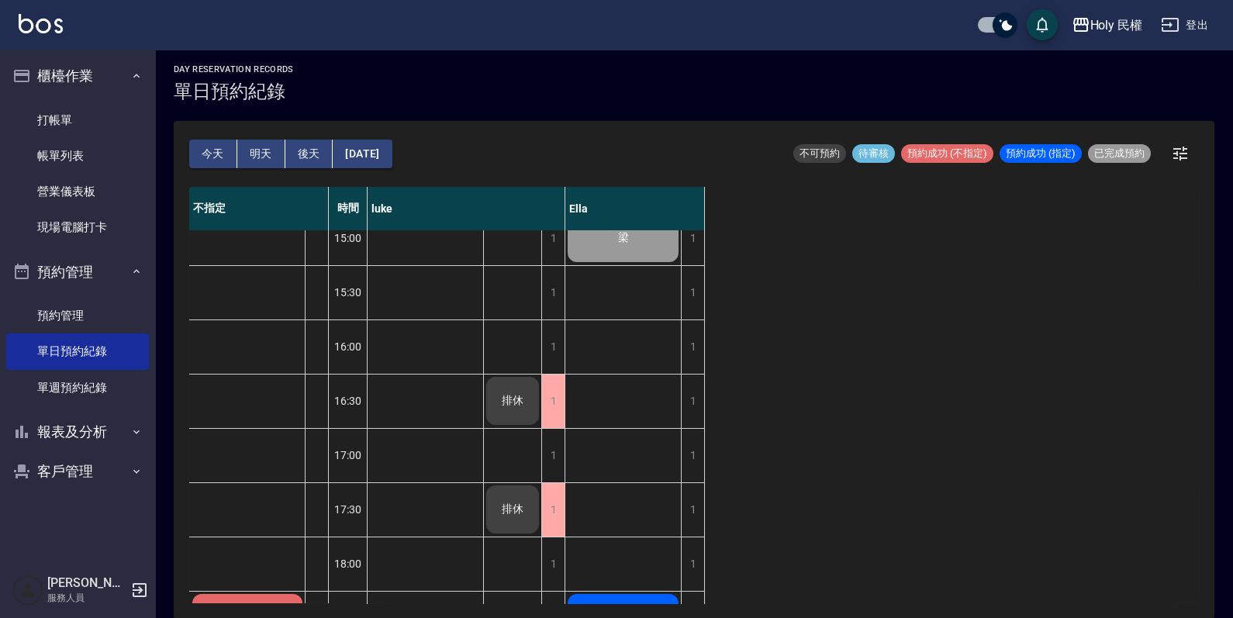
scroll to position [510, 0]
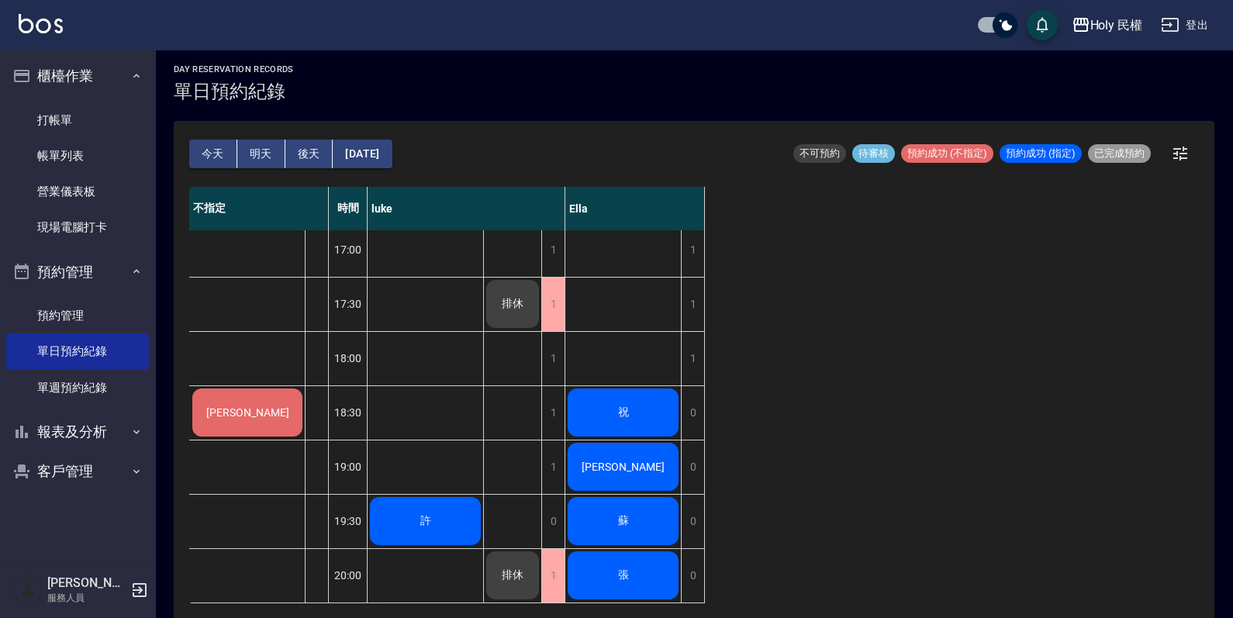
click at [632, 386] on div "祝" at bounding box center [623, 412] width 116 height 53
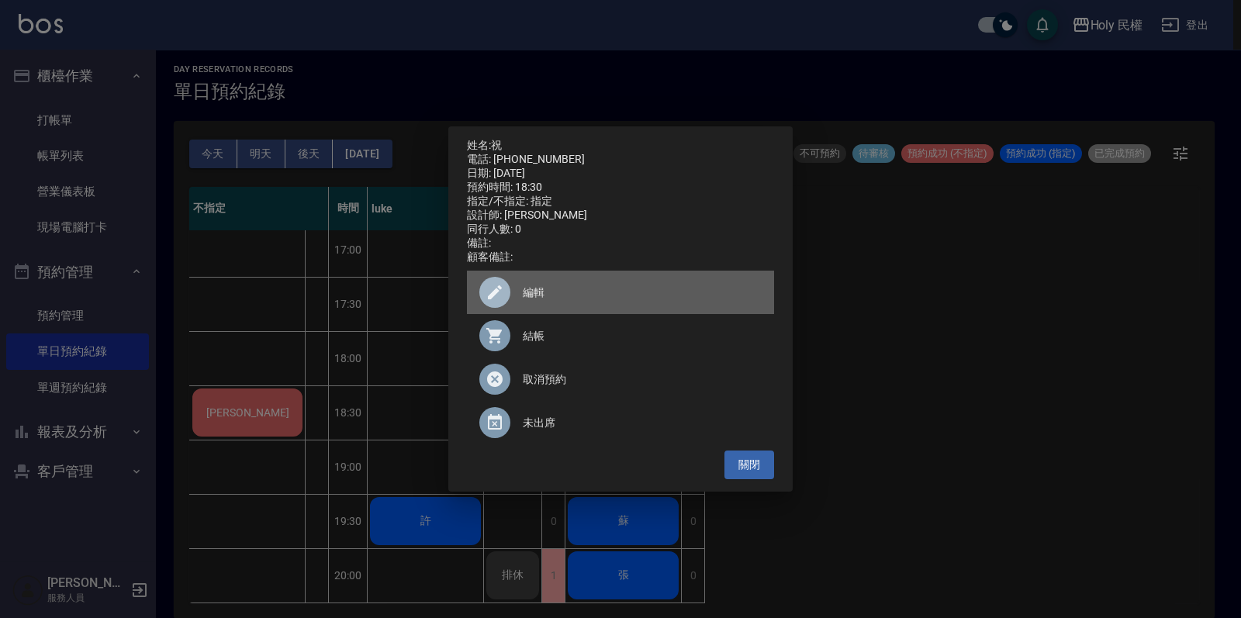
click at [583, 301] on span "編輯" at bounding box center [642, 293] width 239 height 16
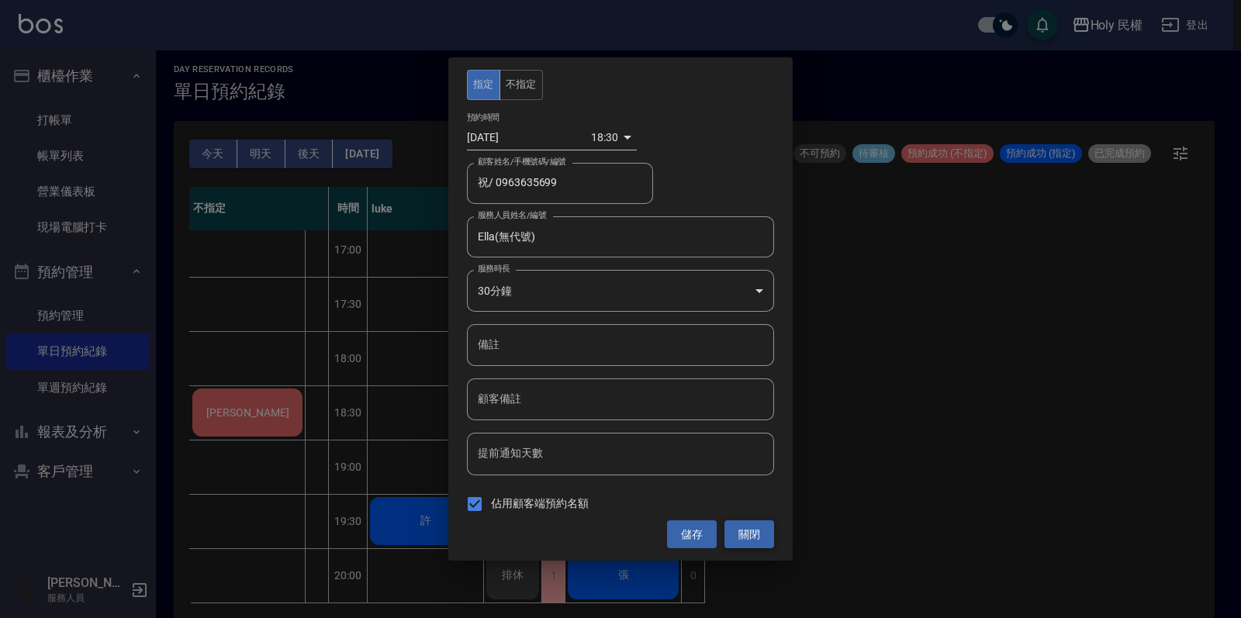
click at [760, 521] on button "關閉" at bounding box center [749, 534] width 50 height 29
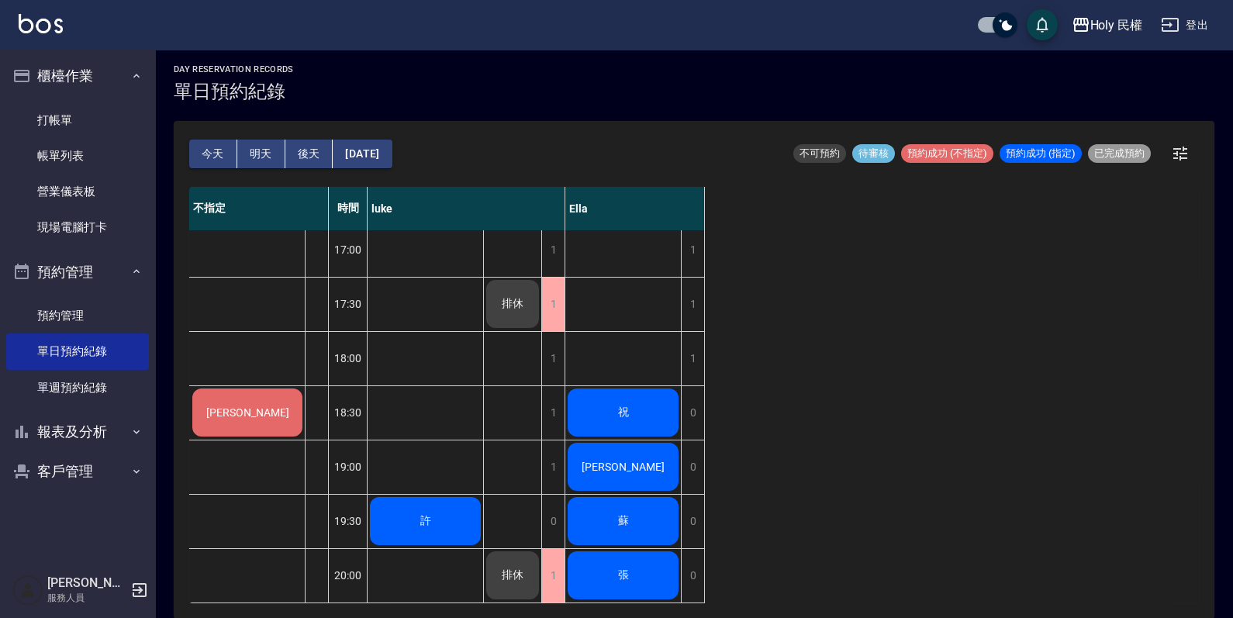
click at [669, 392] on div "祝" at bounding box center [623, 412] width 116 height 53
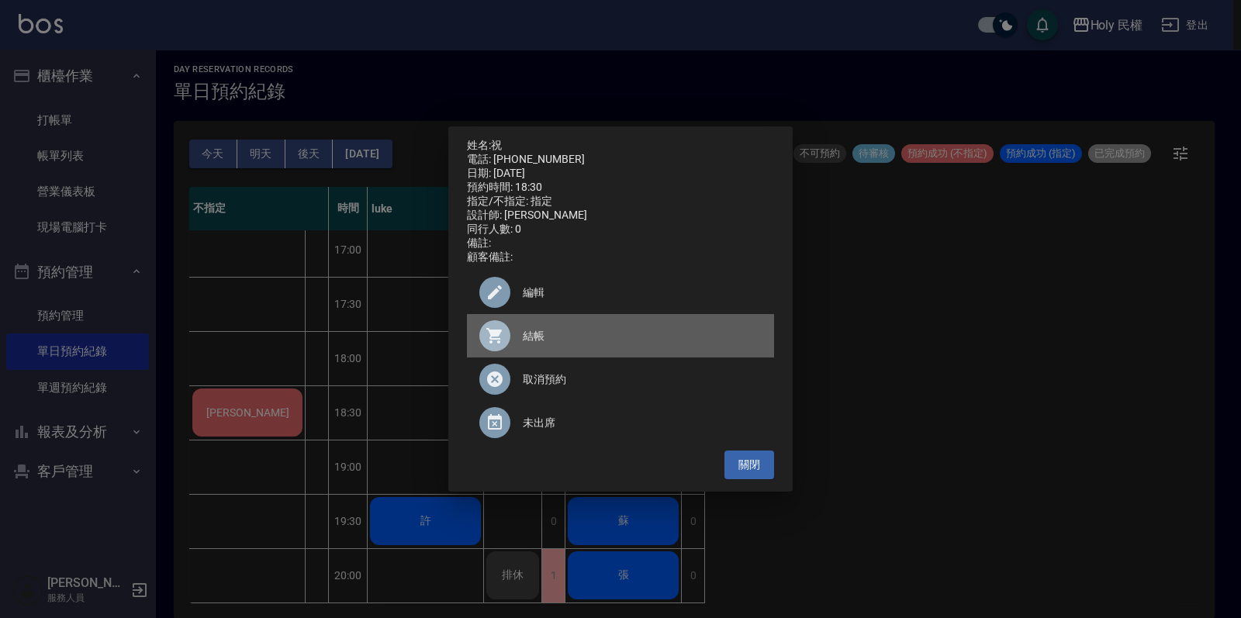
click at [579, 340] on span "結帳" at bounding box center [642, 336] width 239 height 16
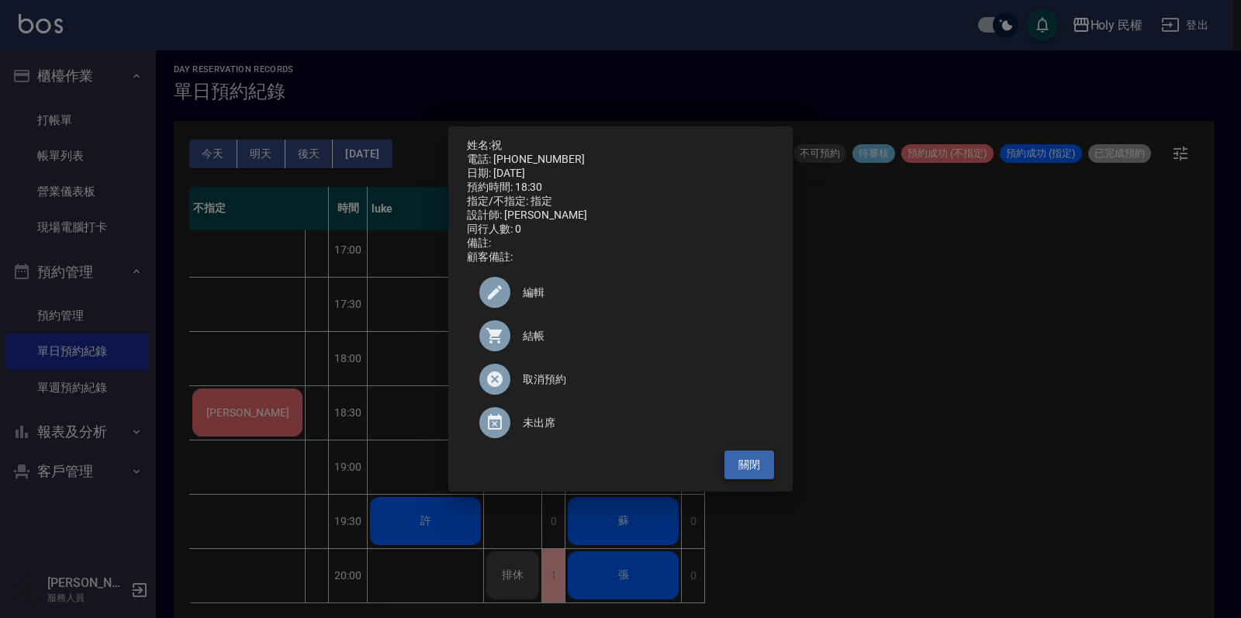
click at [741, 469] on button "關閉" at bounding box center [749, 465] width 50 height 29
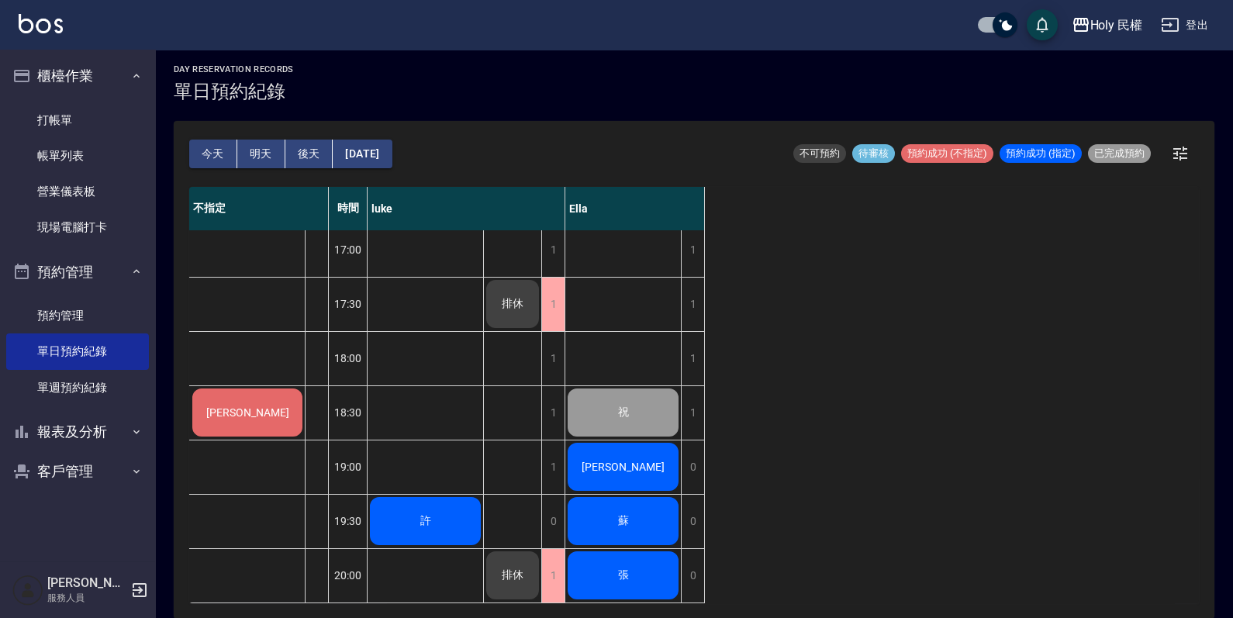
click at [593, 445] on div "[PERSON_NAME]" at bounding box center [623, 466] width 116 height 53
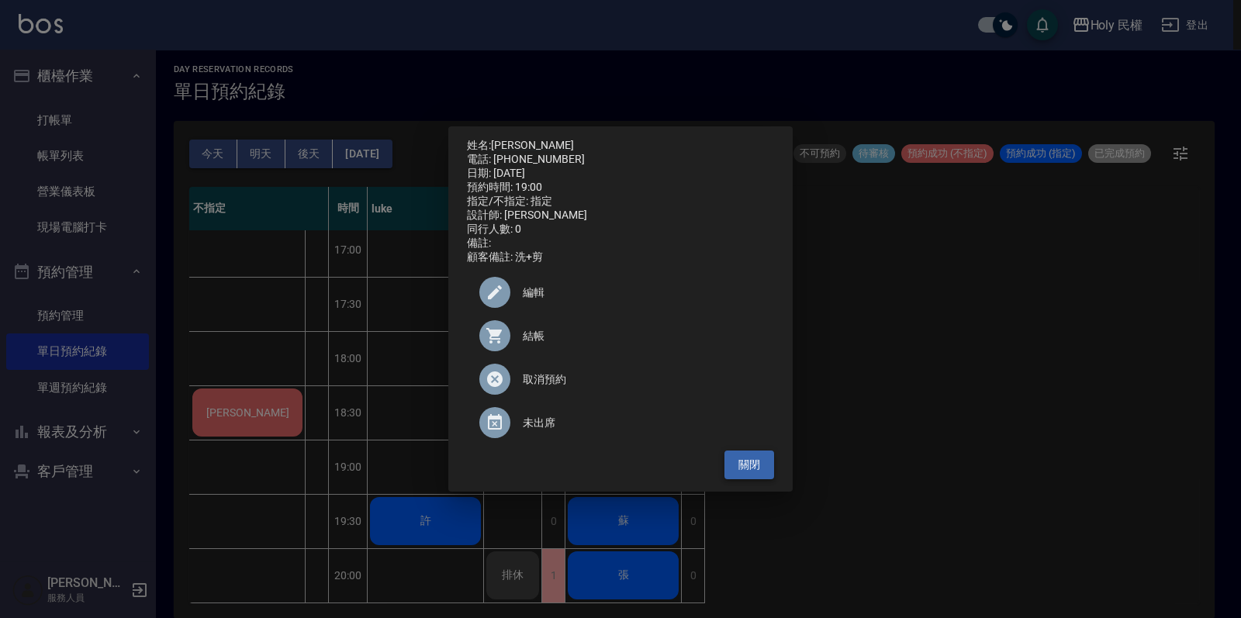
click at [768, 471] on button "關閉" at bounding box center [749, 465] width 50 height 29
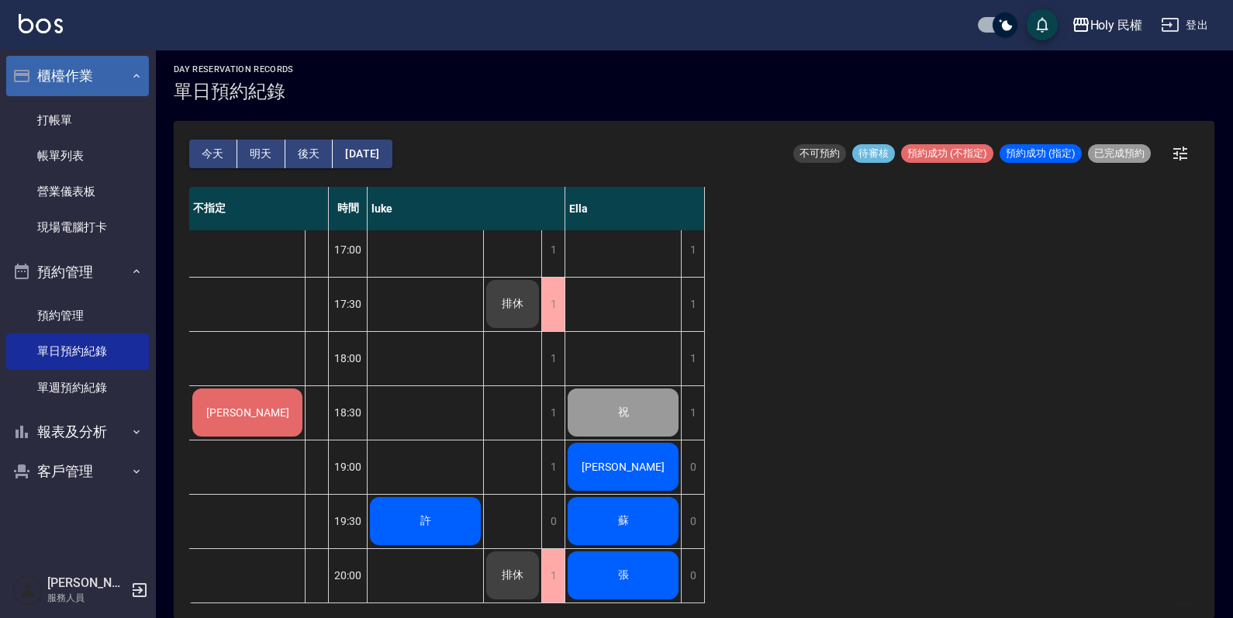
drag, startPoint x: 78, startPoint y: 120, endPoint x: 78, endPoint y: 87, distance: 33.3
click at [78, 120] on link "打帳單" at bounding box center [77, 120] width 143 height 36
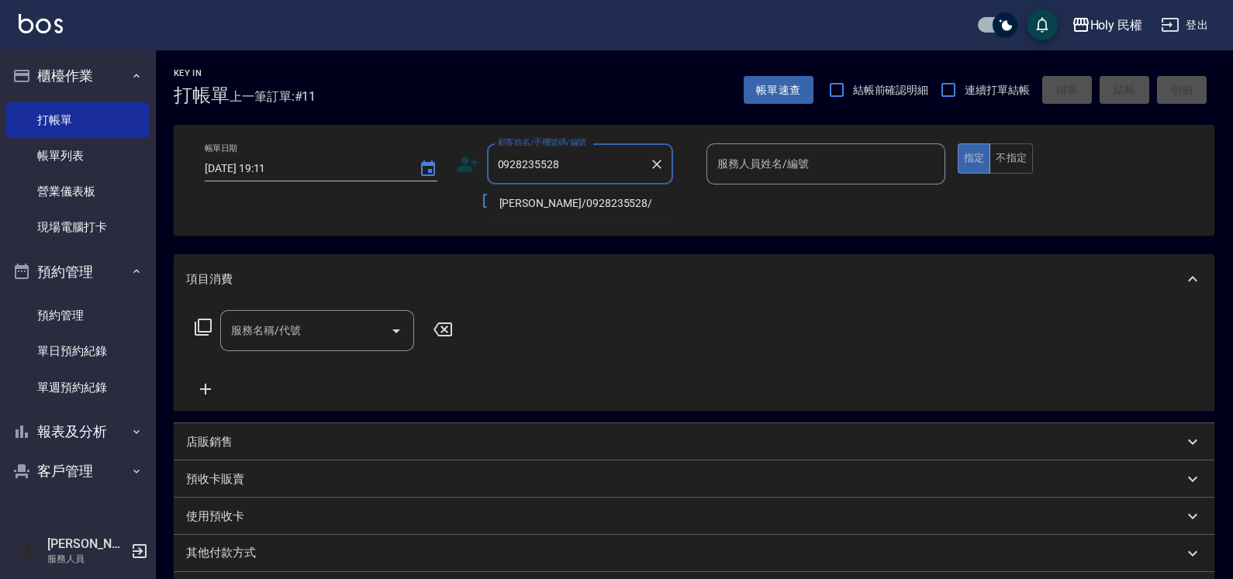
click at [578, 198] on li "[PERSON_NAME]/0928235528/" at bounding box center [580, 204] width 186 height 26
type input "[PERSON_NAME]/0928235528/"
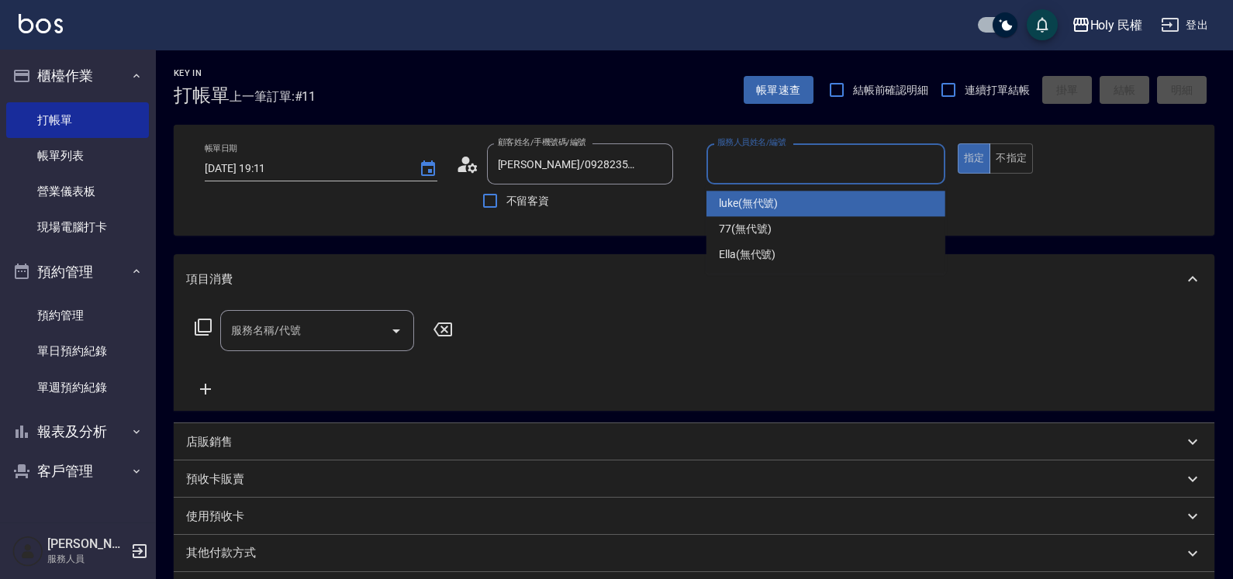
click at [733, 164] on input "服務人員姓名/編號" at bounding box center [825, 163] width 225 height 27
click at [783, 204] on div "luke (無代號)" at bounding box center [826, 204] width 239 height 26
type input "luke(無代號)"
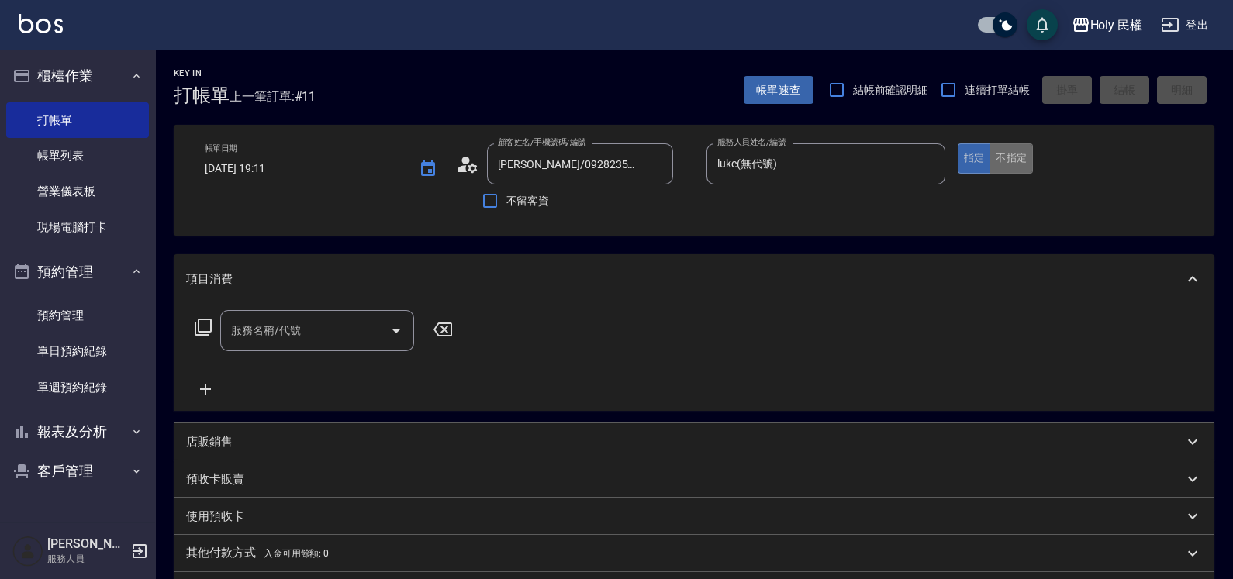
click at [1008, 149] on button "不指定" at bounding box center [1011, 158] width 43 height 30
click at [340, 337] on input "服務名稱/代號" at bounding box center [305, 330] width 157 height 27
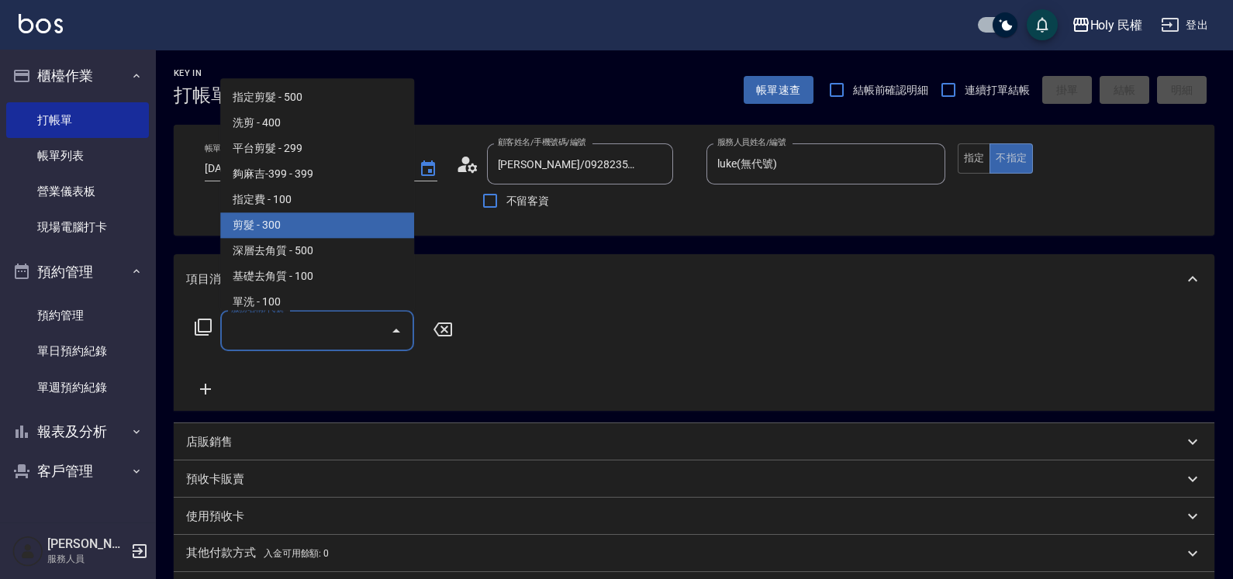
click at [286, 228] on span "剪髮 - 300" at bounding box center [317, 226] width 194 height 26
type input "剪髮(C02)"
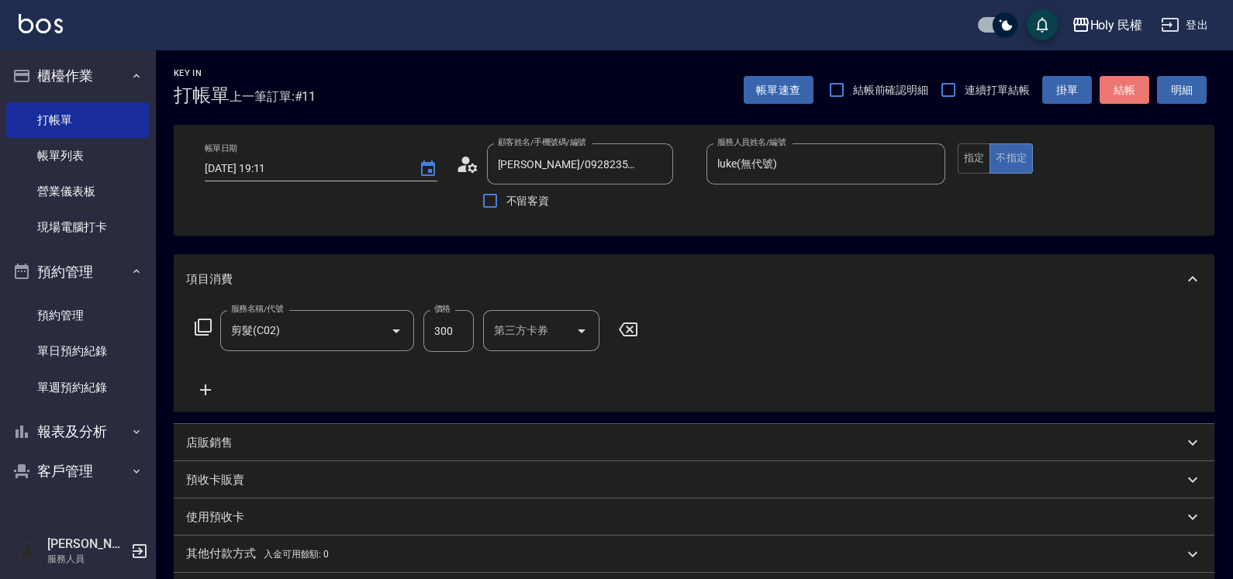
click at [1117, 92] on button "結帳" at bounding box center [1125, 90] width 50 height 29
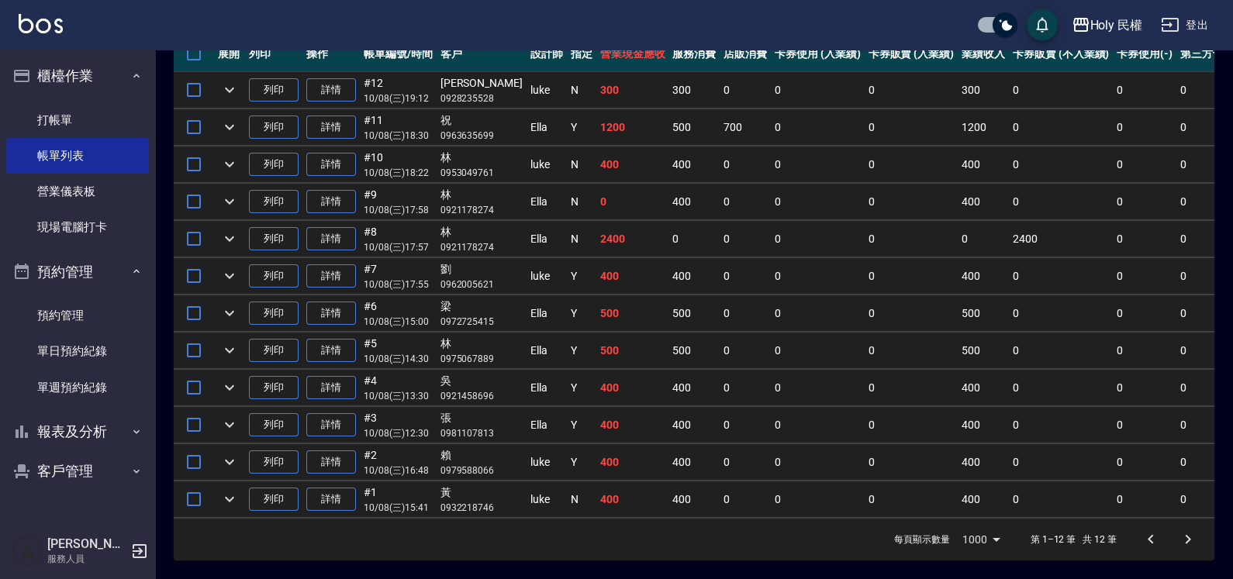
scroll to position [212, 0]
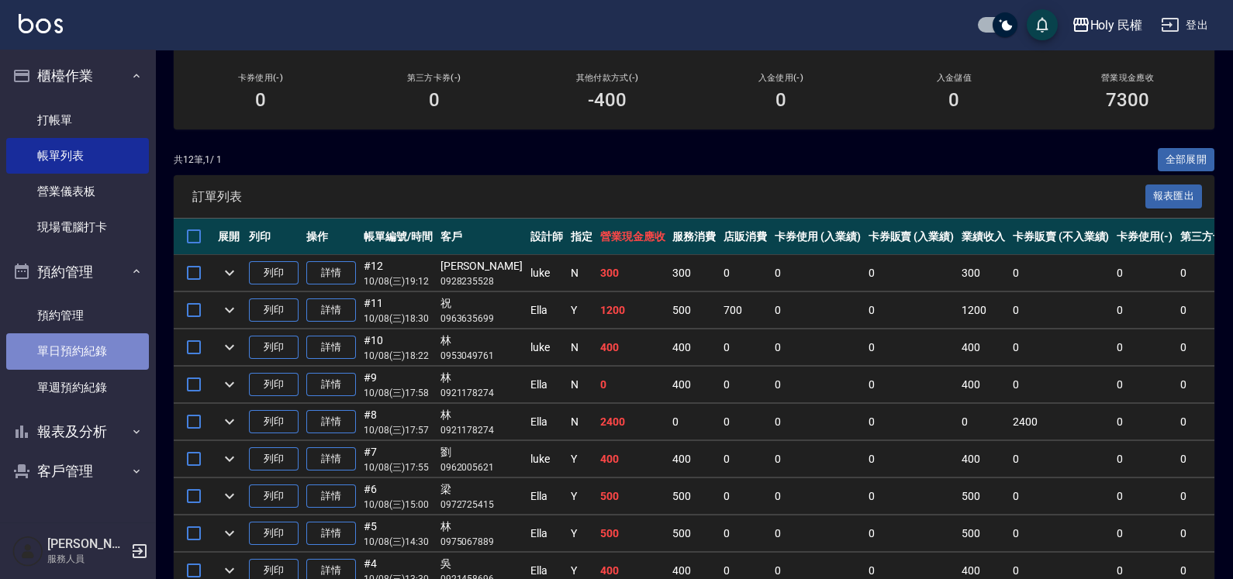
click at [63, 349] on link "單日預約紀錄" at bounding box center [77, 351] width 143 height 36
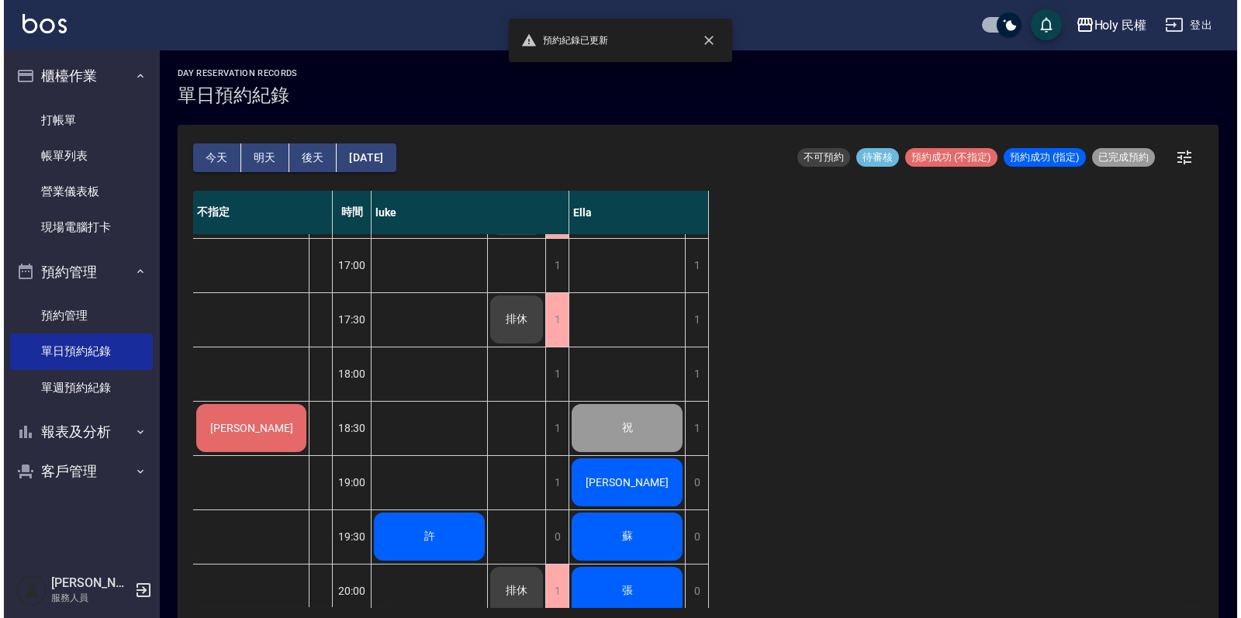
scroll to position [4, 0]
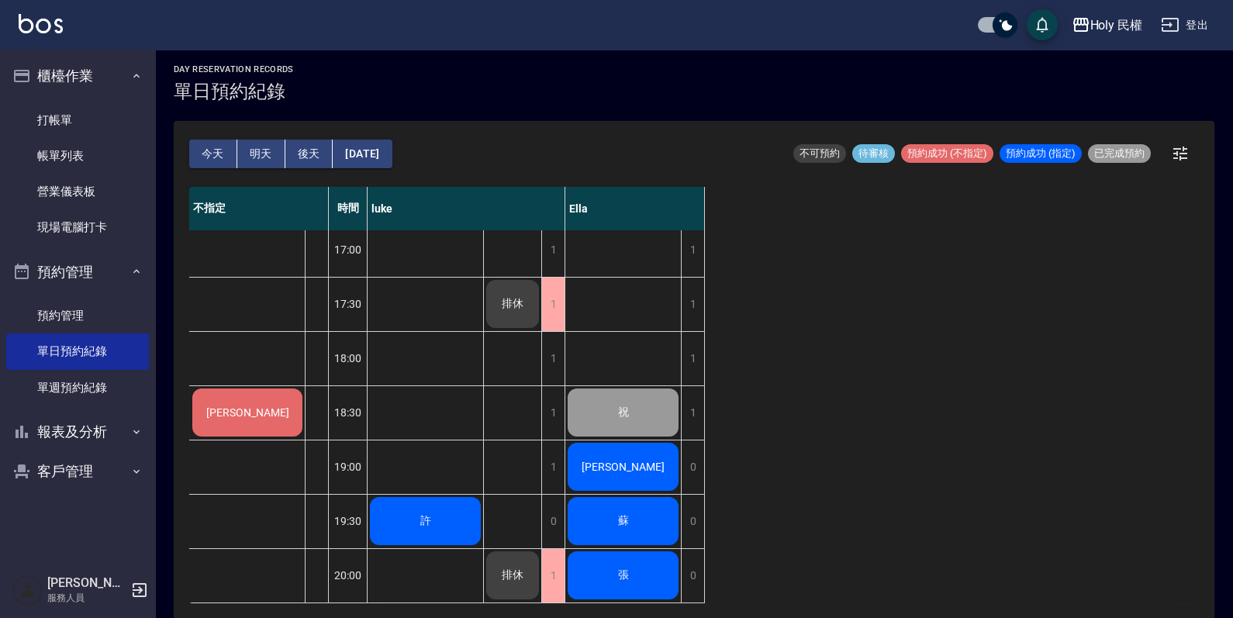
click at [447, 500] on div "許" at bounding box center [426, 521] width 116 height 53
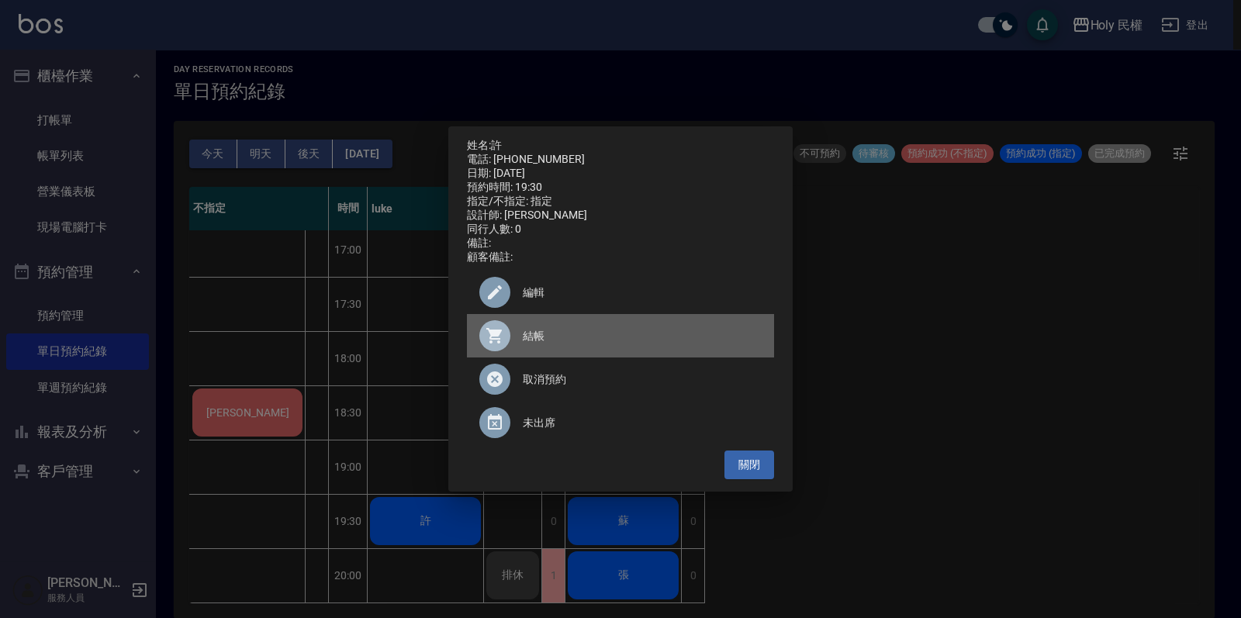
click at [549, 344] on span "結帳" at bounding box center [642, 336] width 239 height 16
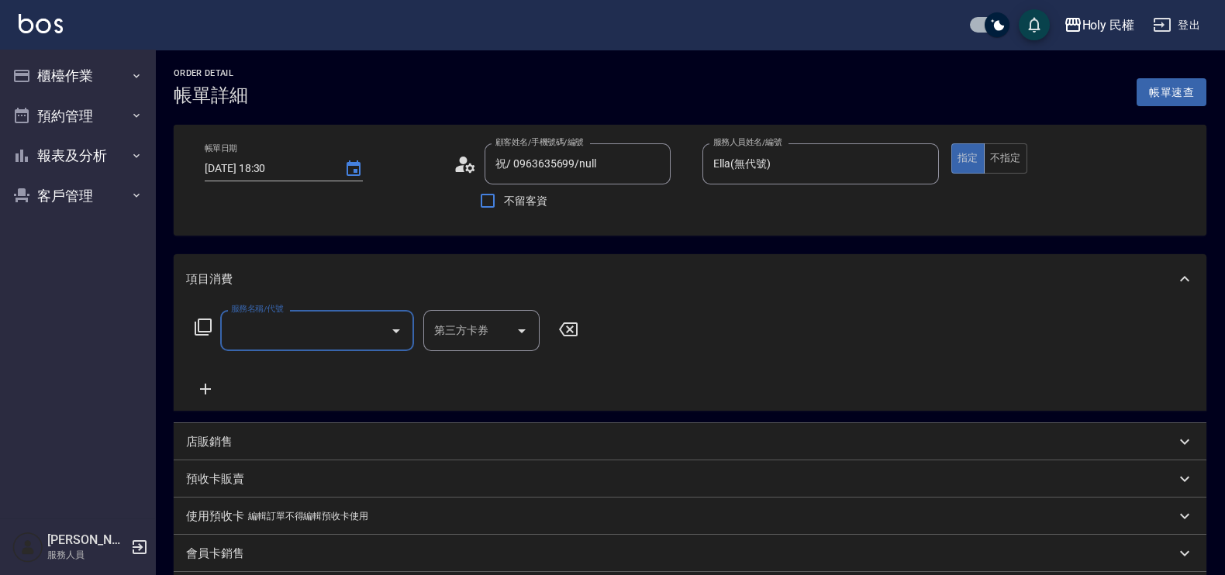
click at [301, 326] on input "服務名稱/代號" at bounding box center [305, 330] width 157 height 27
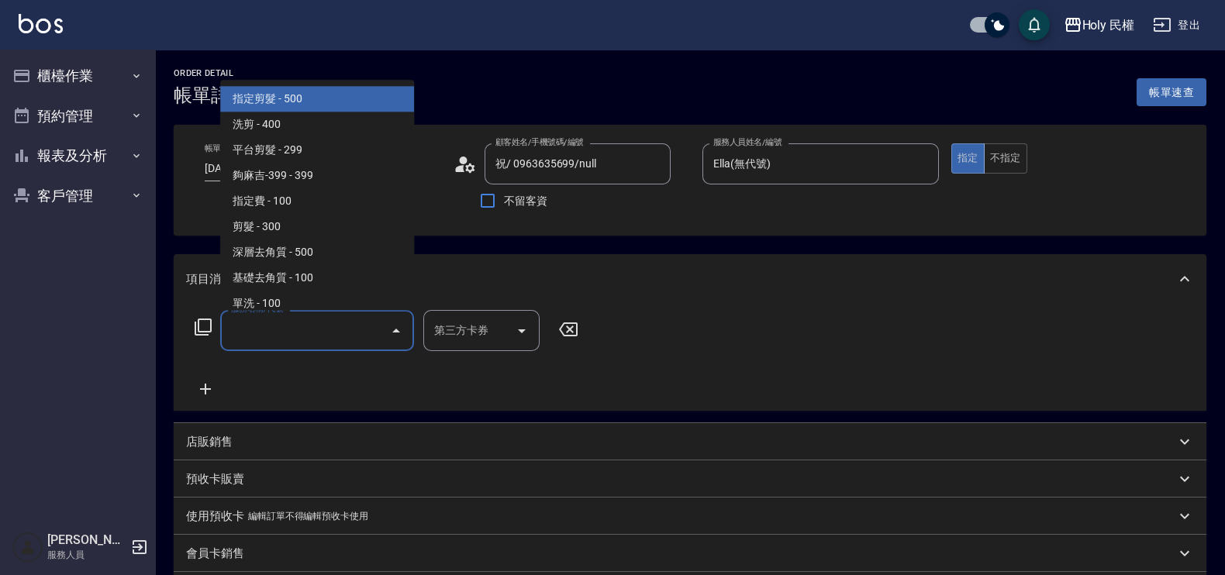
click at [283, 95] on span "指定剪髮 - 500" at bounding box center [317, 100] width 194 height 26
type input "指定剪髮(1)"
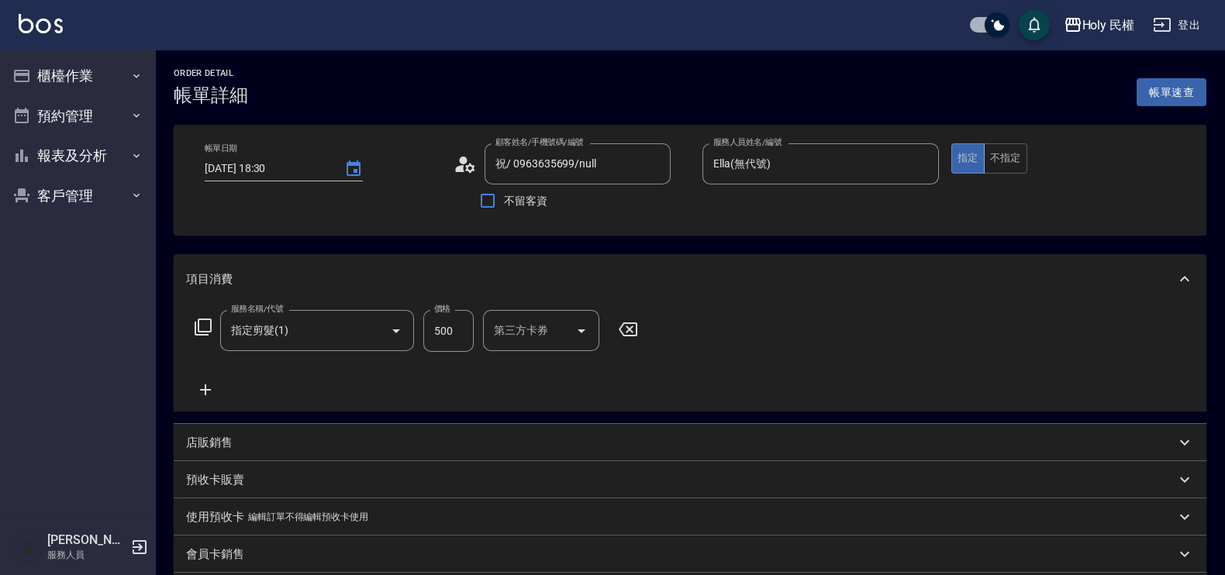
click at [210, 442] on p "店販銷售" at bounding box center [209, 443] width 47 height 16
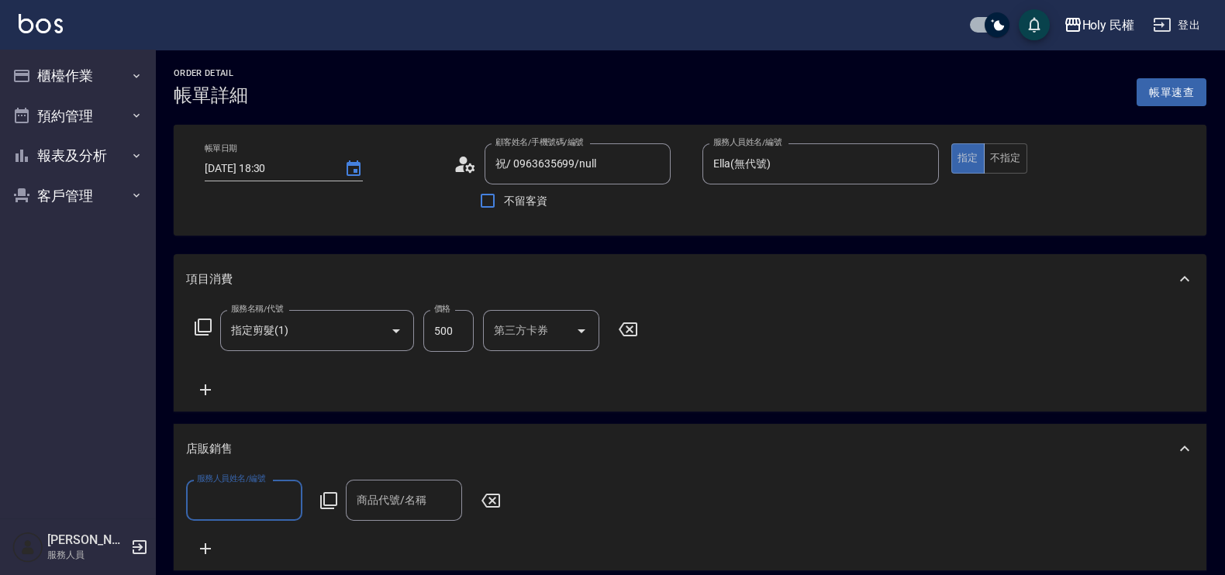
click at [237, 491] on input "服務人員姓名/編號" at bounding box center [244, 500] width 102 height 27
click at [233, 450] on div "Ella (無代號)" at bounding box center [244, 462] width 116 height 26
type input "Ella(無代號)"
click at [410, 510] on input "商品代號/名稱" at bounding box center [404, 500] width 102 height 27
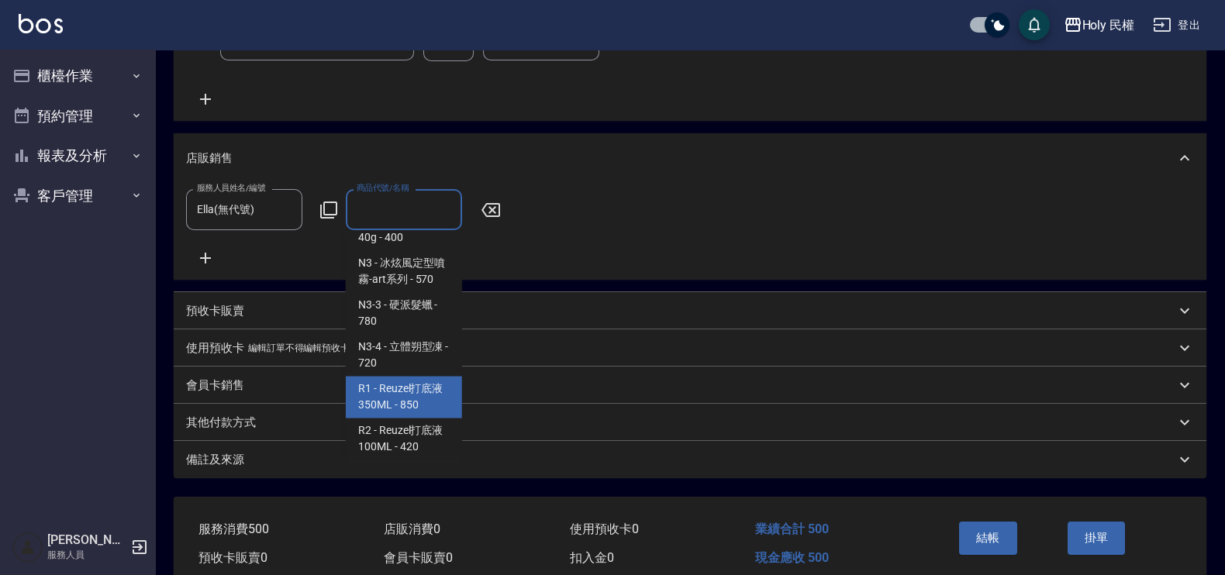
scroll to position [986, 0]
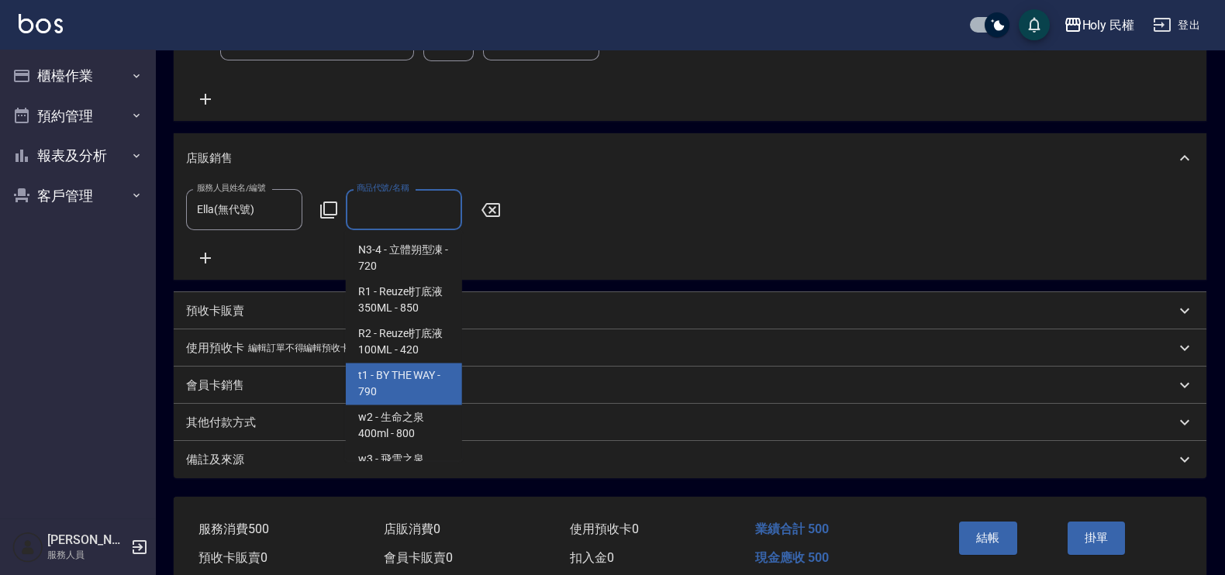
click at [405, 406] on span "t1 - BY THE WAY - 790" at bounding box center [404, 385] width 116 height 42
type input "BY THE WAY"
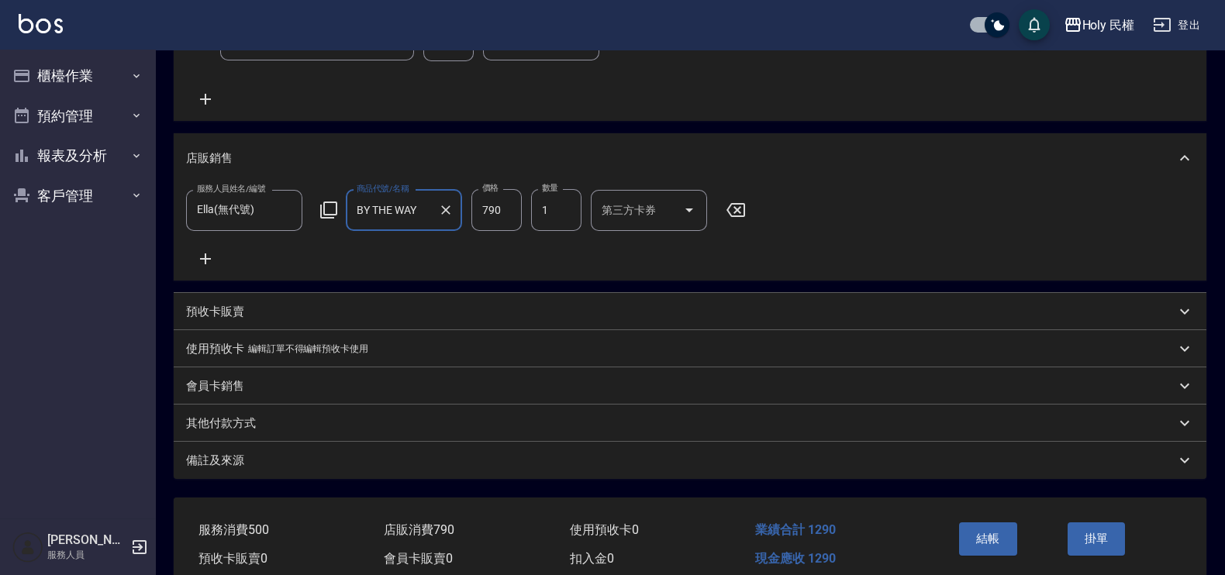
click at [500, 203] on input "790" at bounding box center [497, 210] width 50 height 42
drag, startPoint x: 492, startPoint y: 213, endPoint x: 483, endPoint y: 215, distance: 8.7
click at [483, 215] on input "0" at bounding box center [497, 210] width 50 height 42
type input "0"
type input "BY ˙7777AY"
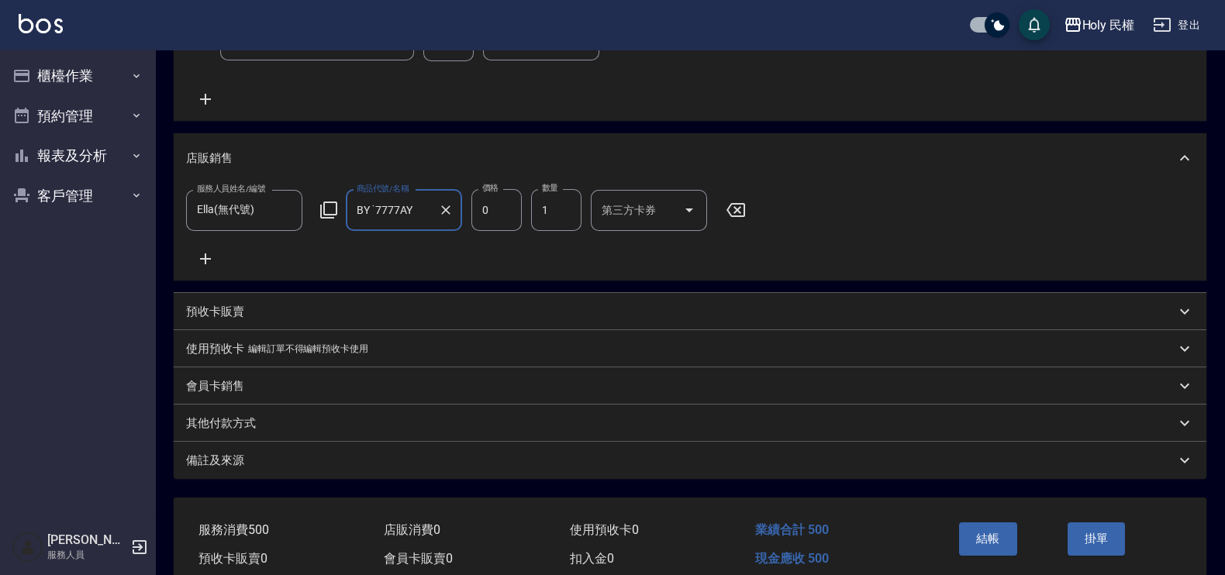
click at [405, 200] on input "BY ˙7777AY" at bounding box center [392, 210] width 79 height 27
click at [448, 202] on icon "Clear" at bounding box center [446, 210] width 16 height 16
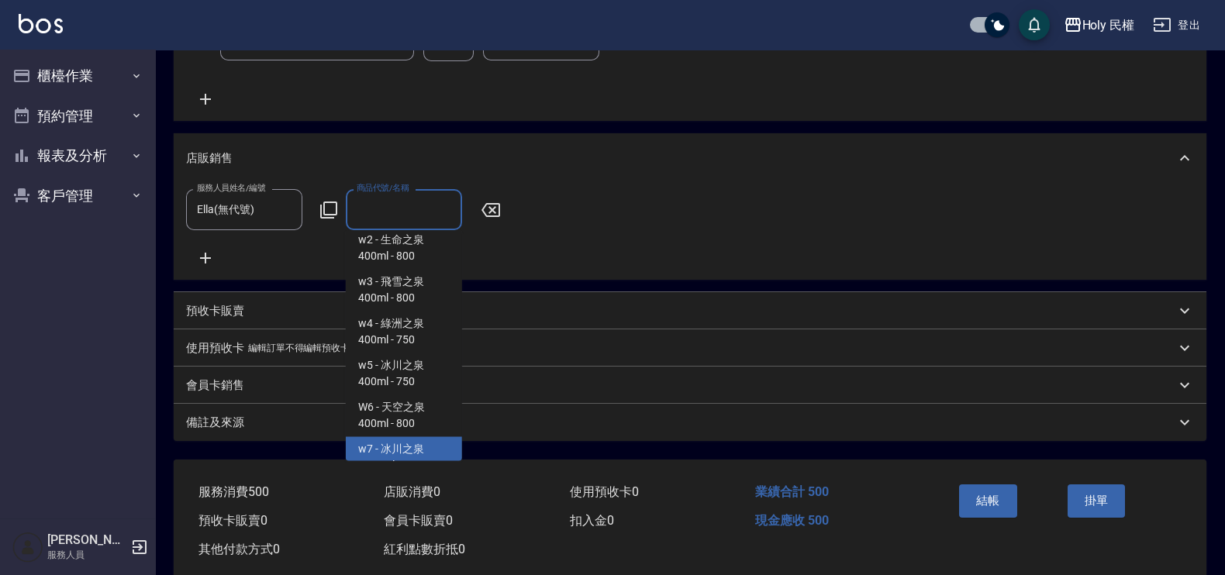
scroll to position [1066, 0]
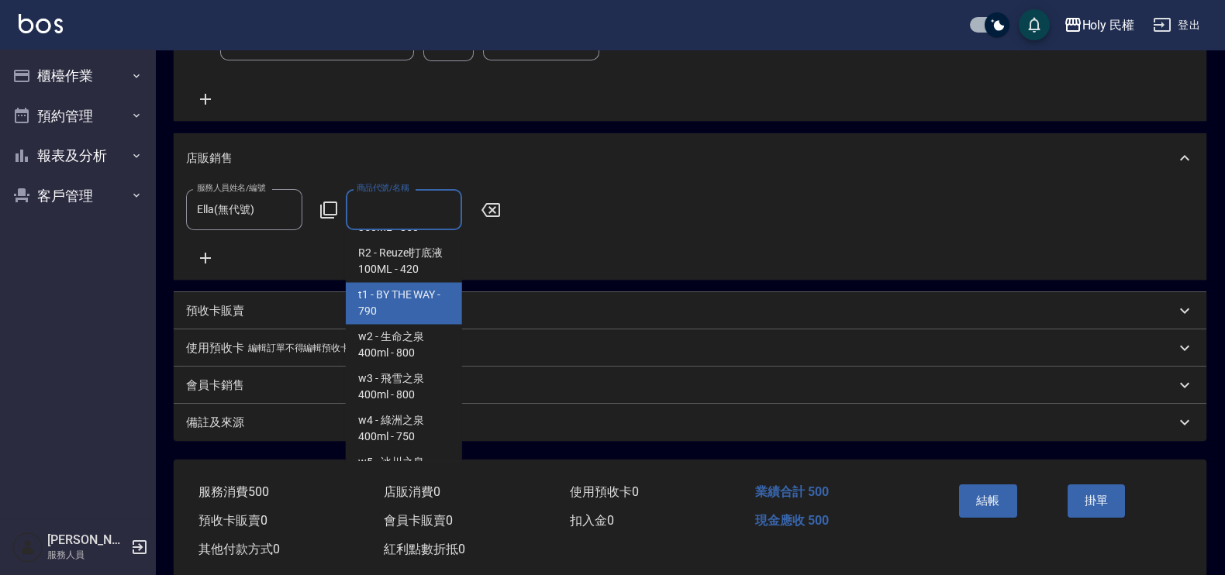
click at [410, 325] on span "t1 - BY THE WAY - 790" at bounding box center [404, 304] width 116 height 42
type input "BY THE WAY"
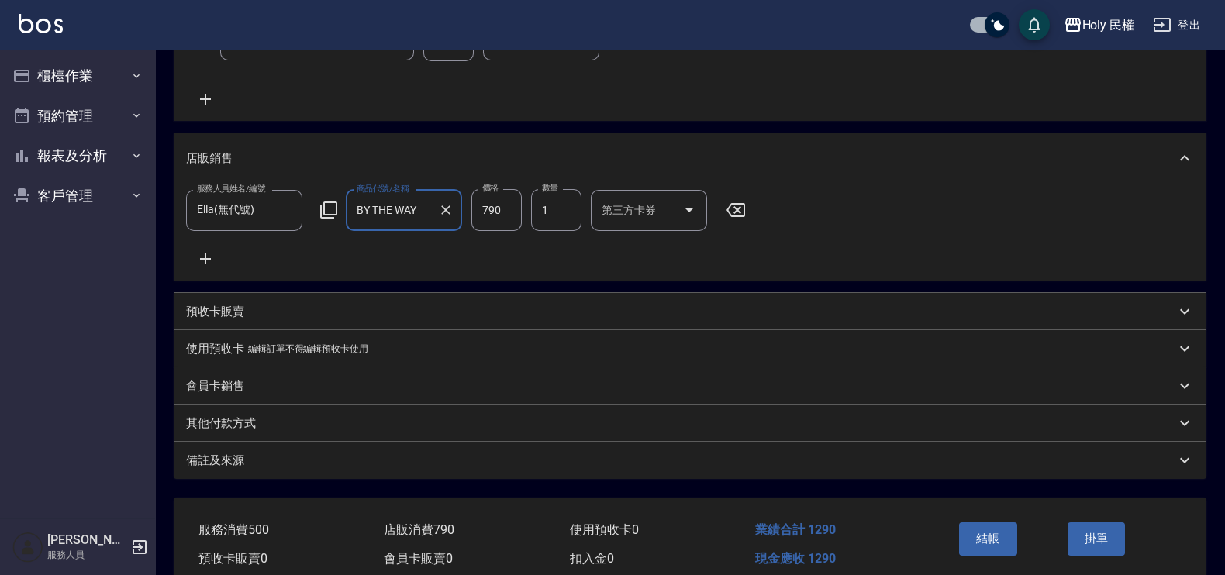
click at [500, 202] on input "790" at bounding box center [497, 210] width 50 height 42
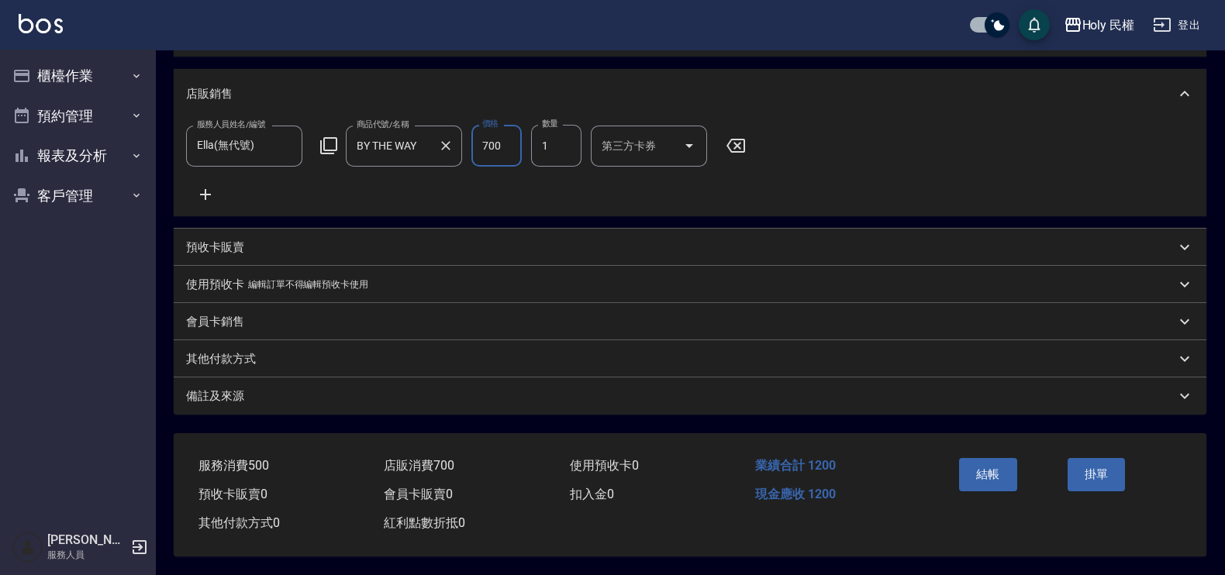
type input "700"
click at [970, 399] on div "備註及來源" at bounding box center [690, 396] width 1033 height 37
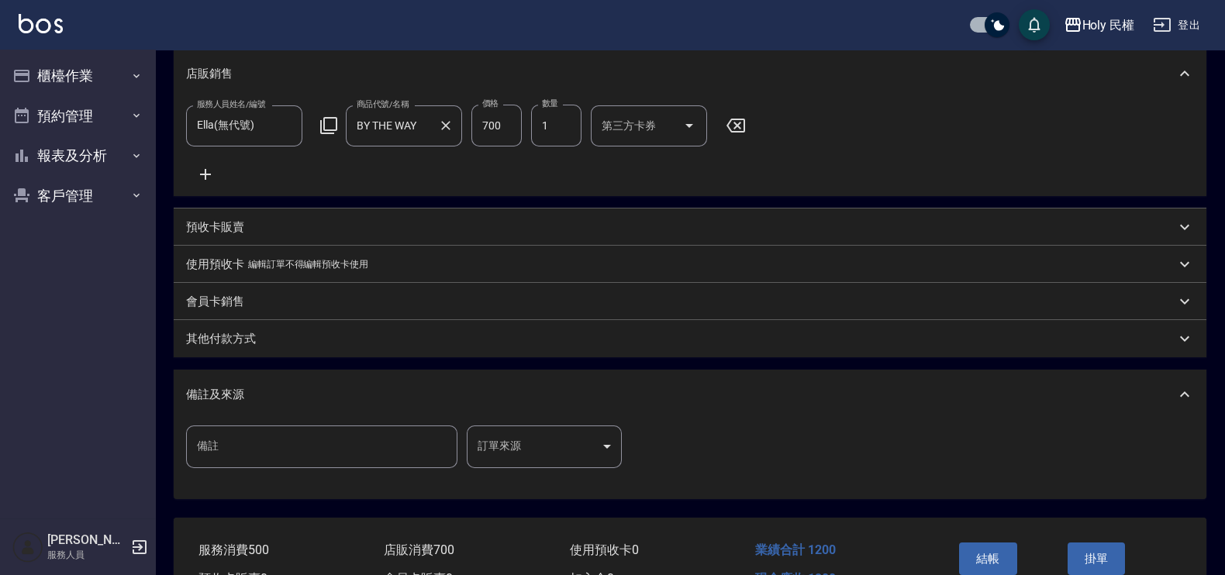
click at [521, 456] on body "Holy 民權 登出 櫃檯作業 打帳單 帳單列表 營業儀表板 現場電腦打卡 預約管理 預約管理 單日預約紀錄 單週預約紀錄 報表及分析 報表目錄 店家日報表 …" at bounding box center [612, 142] width 1225 height 1035
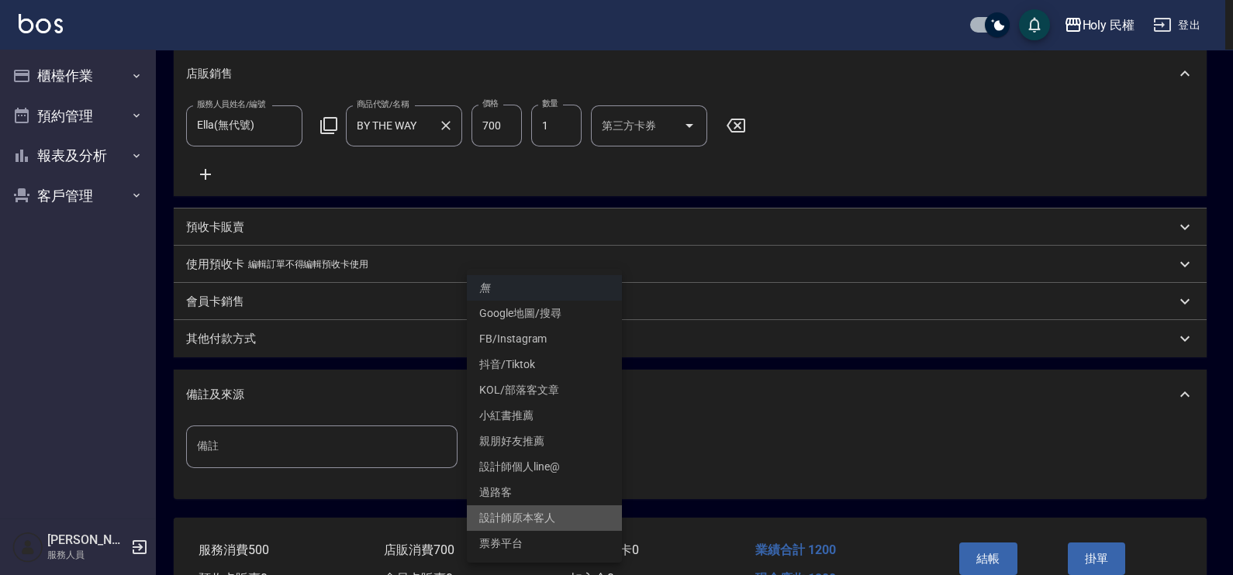
click at [568, 509] on li "設計師原本客人" at bounding box center [544, 519] width 155 height 26
type input "設計師原本客人"
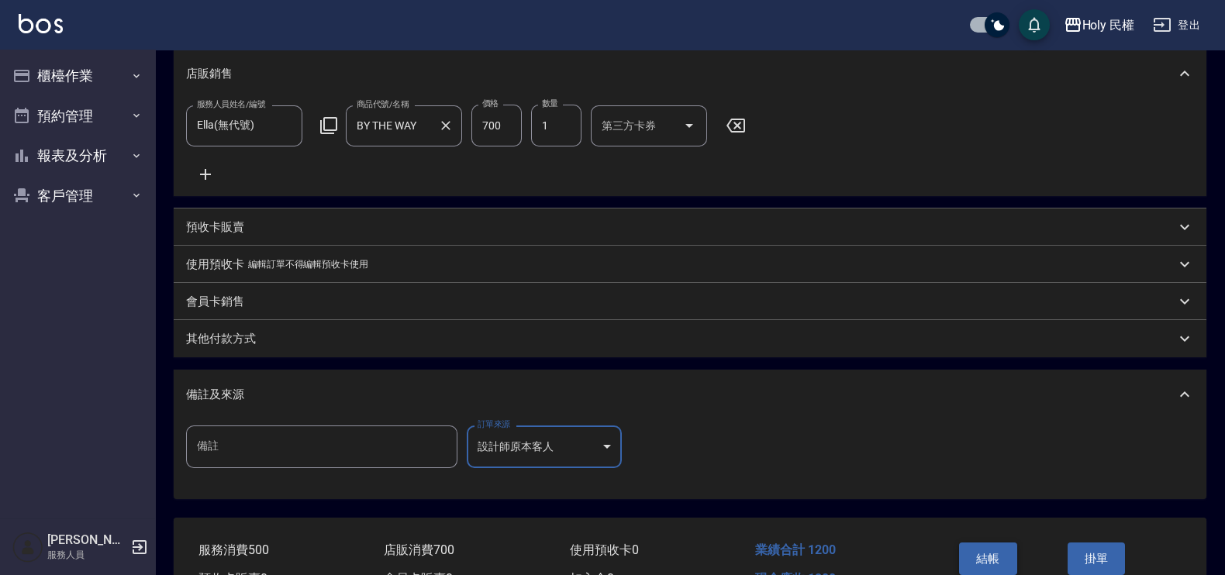
click at [1000, 556] on button "結帳" at bounding box center [988, 559] width 58 height 33
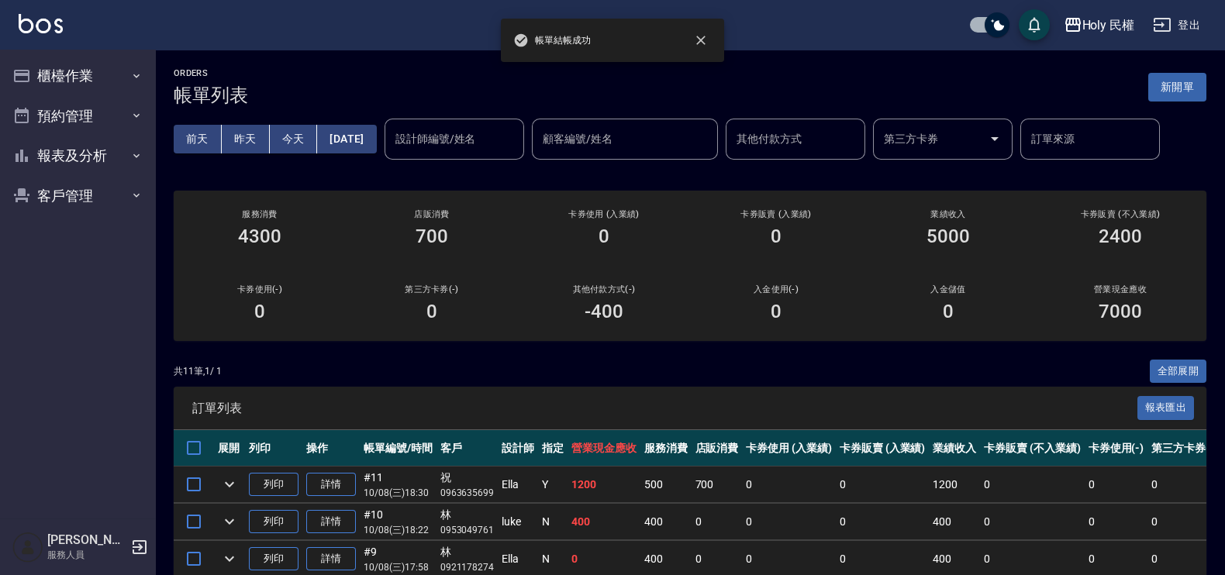
scroll to position [96, 0]
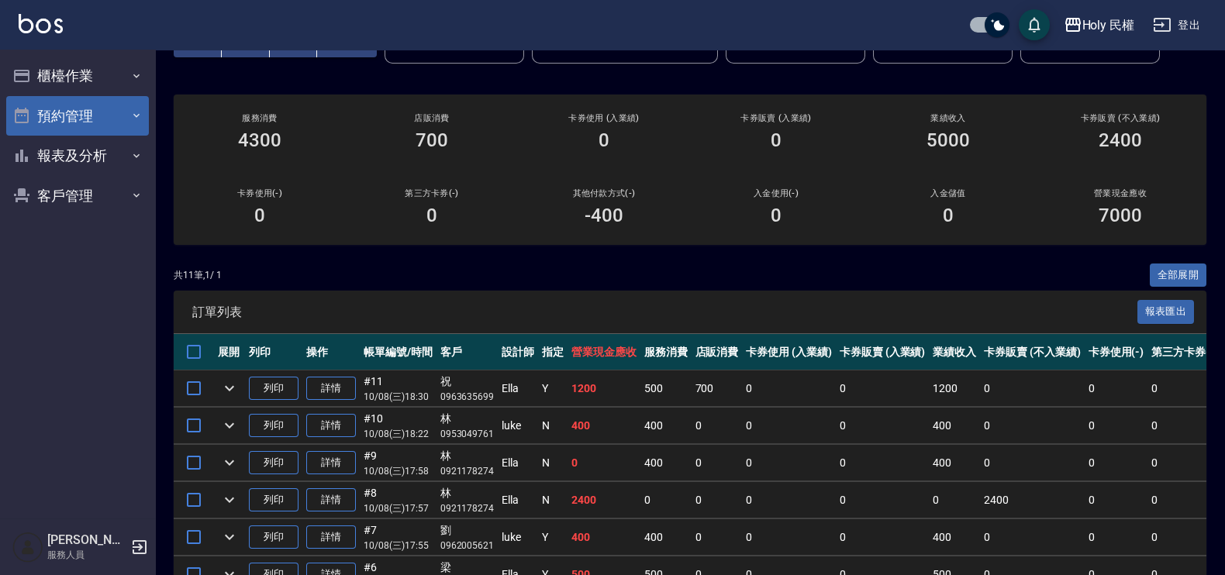
click at [49, 112] on button "預約管理" at bounding box center [77, 116] width 143 height 40
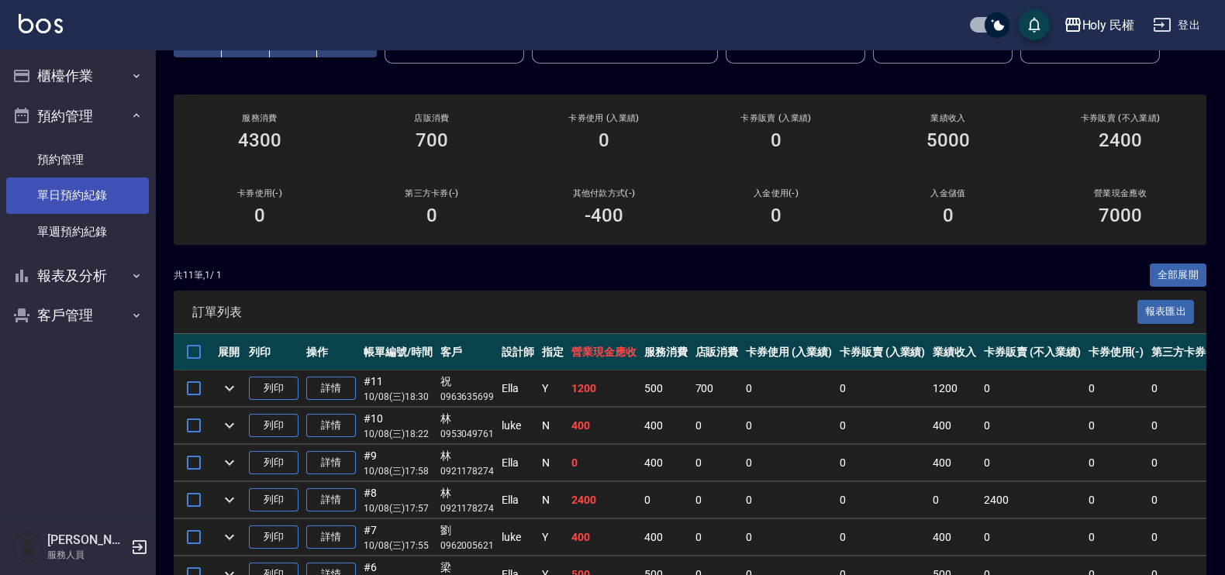
click at [59, 202] on link "單日預約紀錄" at bounding box center [77, 196] width 143 height 36
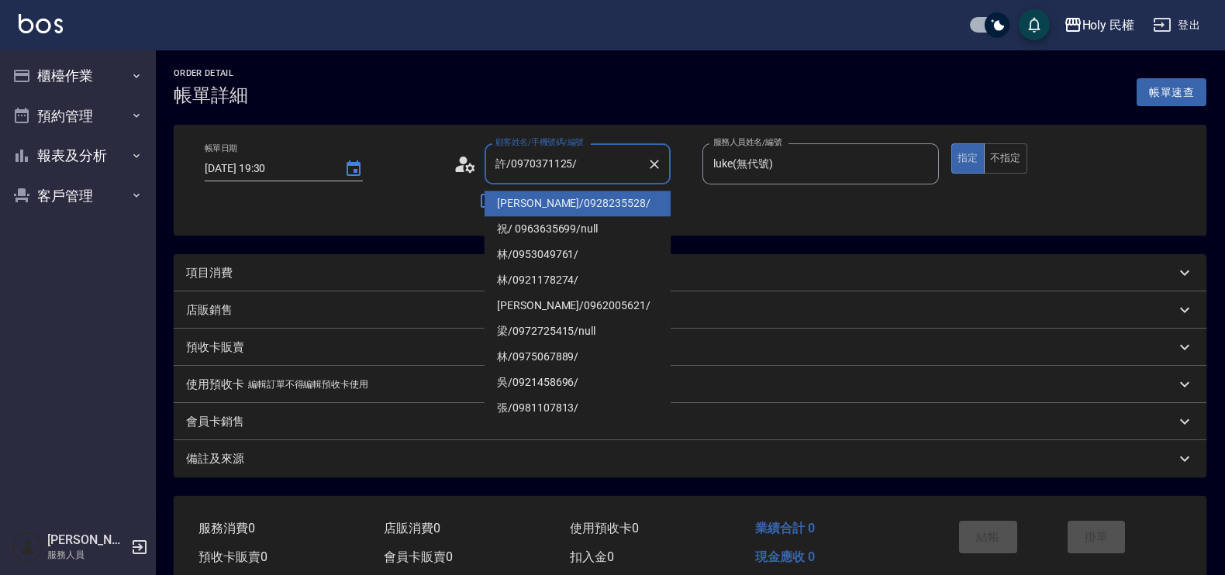
click at [873, 226] on div "帳單日期 [DATE] 19:30 顧客姓名/手機號碼/編號 許/0970371125/ 顧客姓名/手機號碼/編號 不留客資 服務人員姓名/編號 [PERSO…" at bounding box center [690, 180] width 1033 height 111
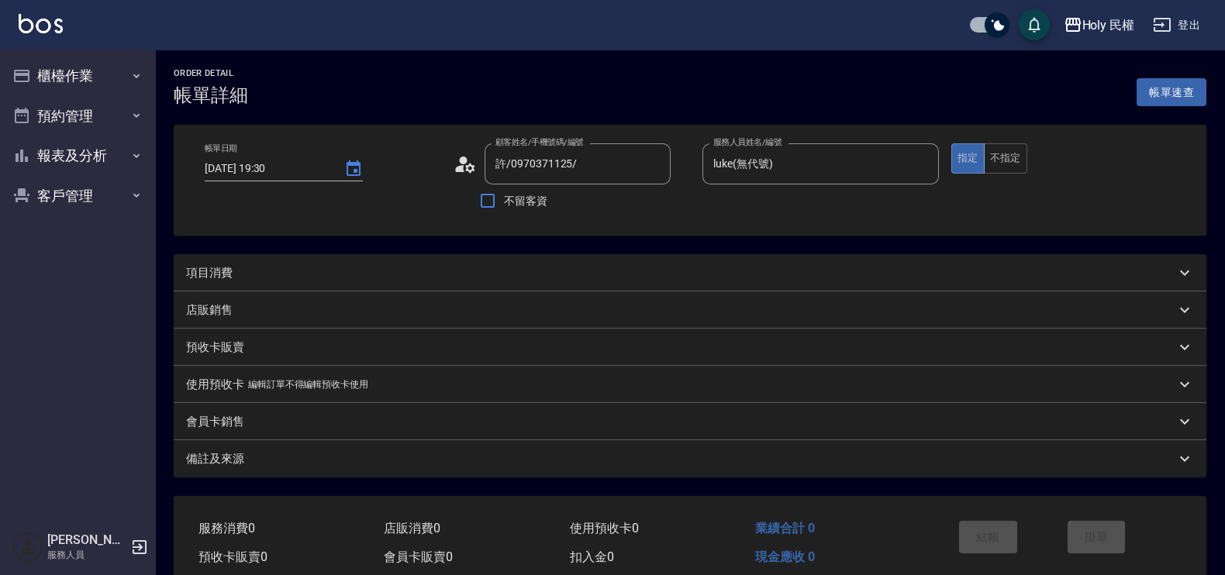
click at [565, 265] on div "項目消費" at bounding box center [681, 273] width 990 height 16
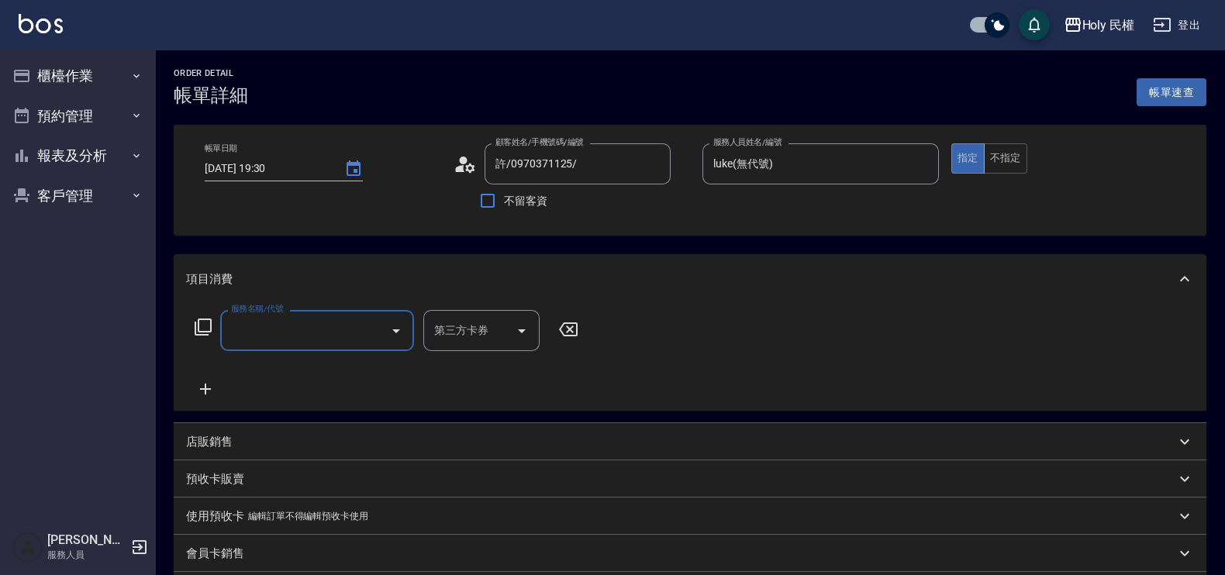
click at [308, 310] on div "服務名稱/代號" at bounding box center [317, 330] width 194 height 41
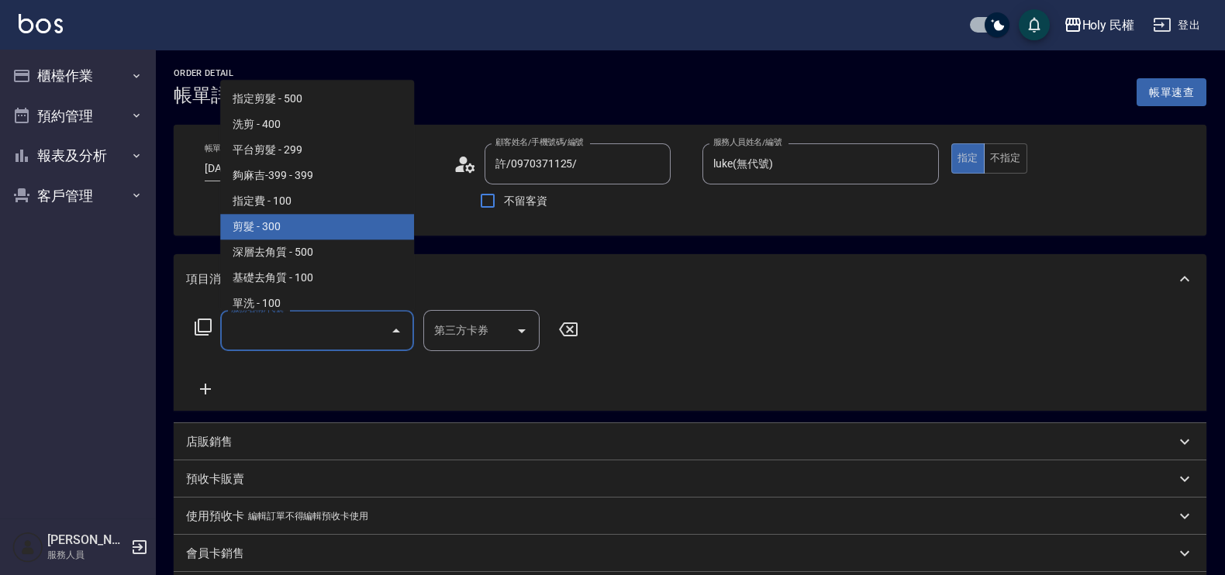
click at [276, 220] on span "剪髮 - 300" at bounding box center [317, 228] width 194 height 26
type input "剪髮(C02)"
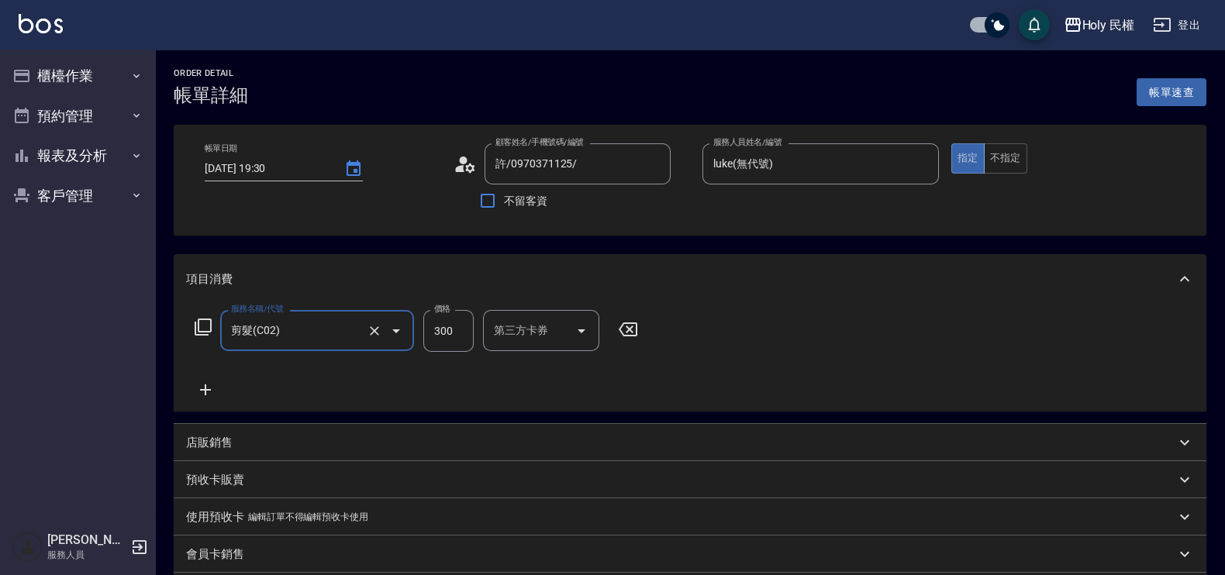
scroll to position [193, 0]
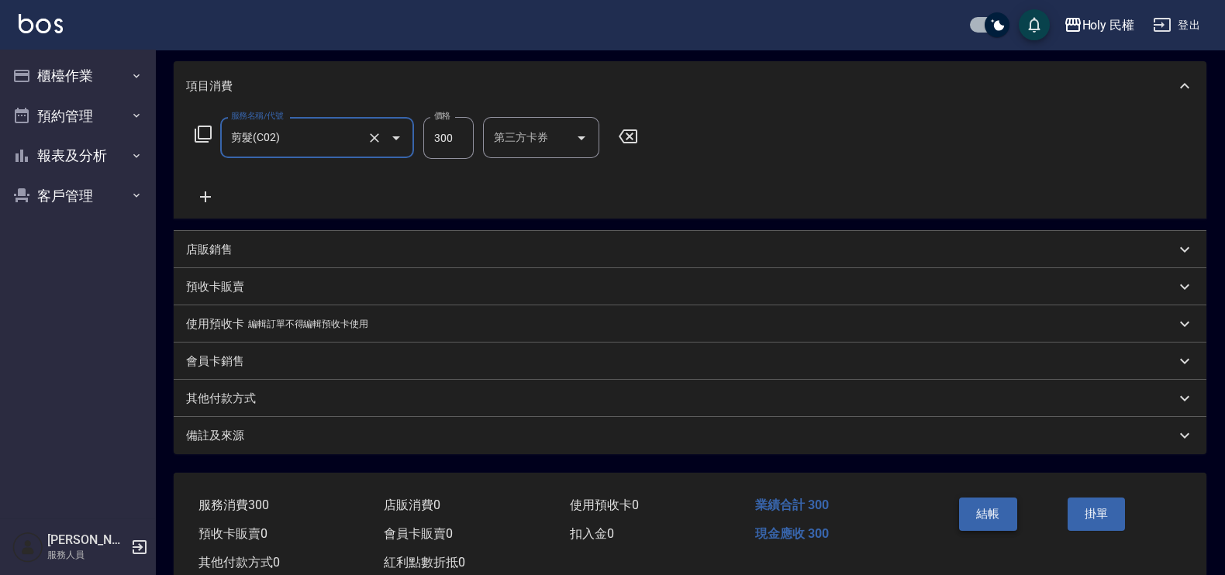
click at [992, 520] on button "結帳" at bounding box center [988, 514] width 58 height 33
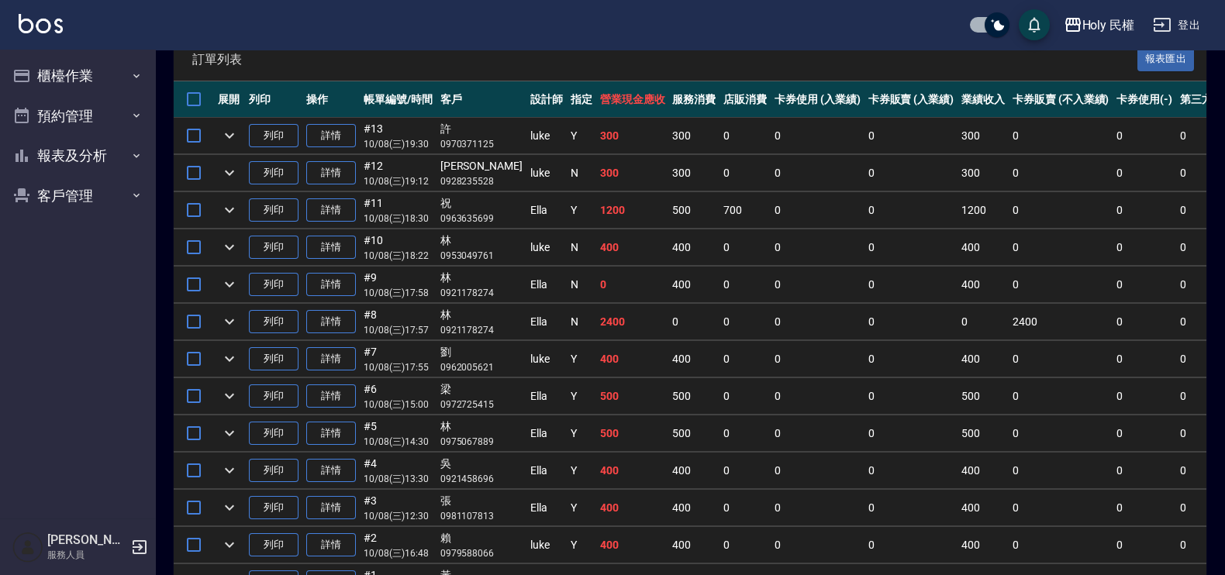
scroll to position [446, 0]
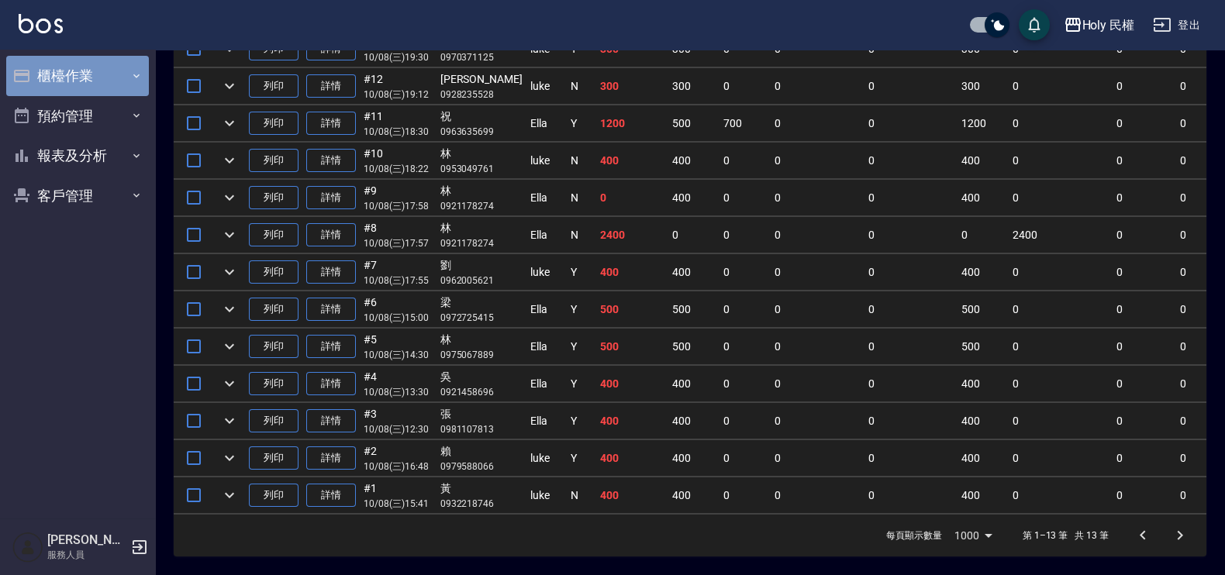
click at [55, 75] on button "櫃檯作業" at bounding box center [77, 76] width 143 height 40
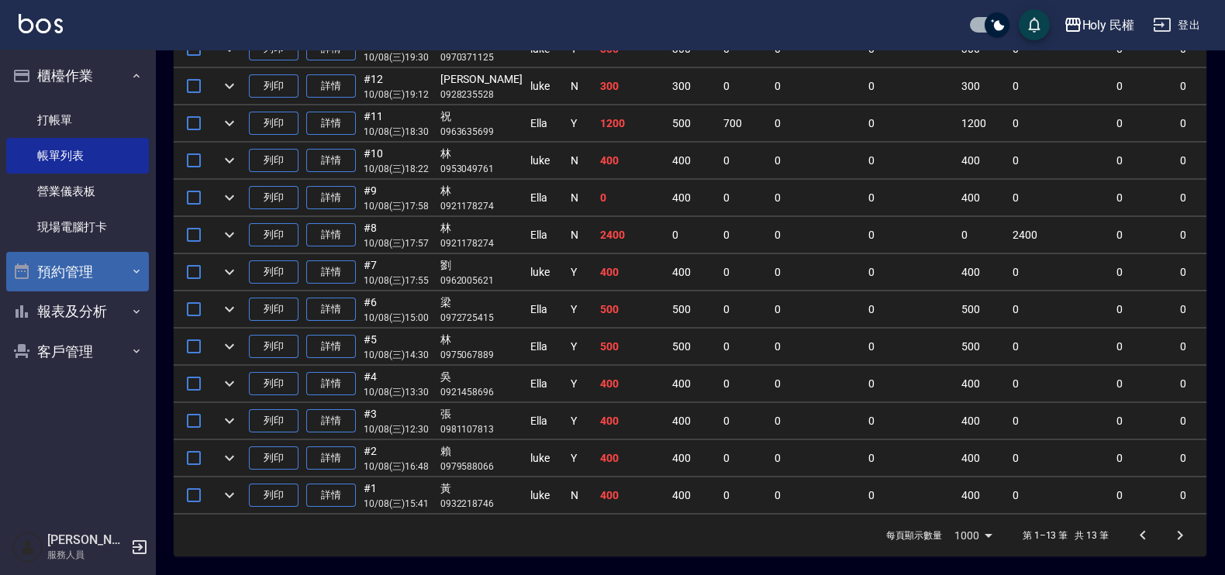
click at [59, 278] on button "預約管理" at bounding box center [77, 272] width 143 height 40
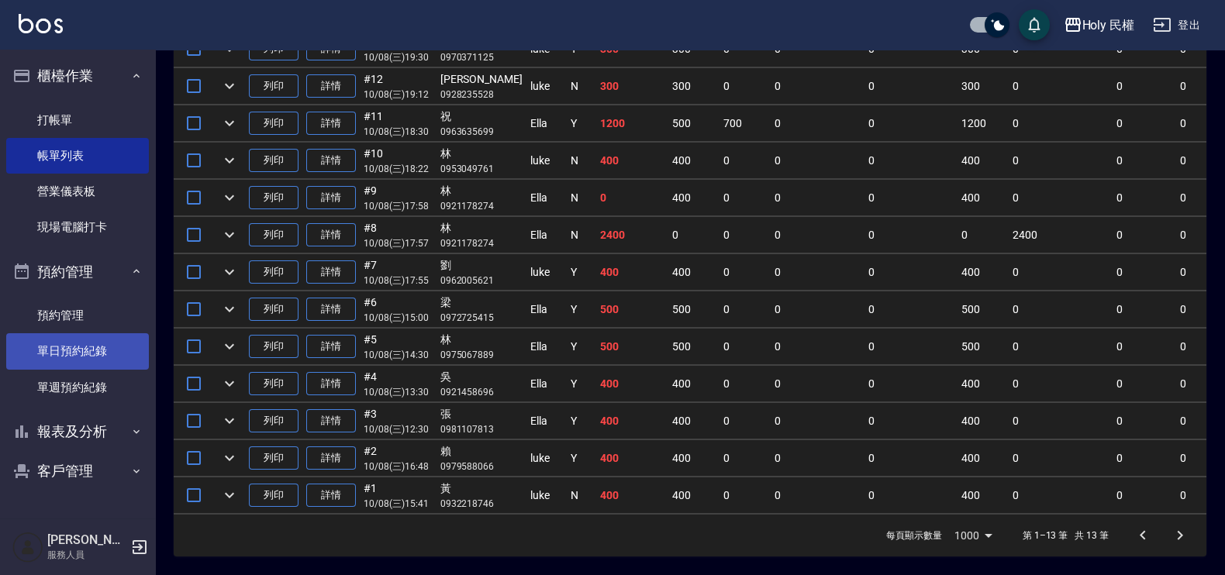
click at [75, 347] on link "單日預約紀錄" at bounding box center [77, 351] width 143 height 36
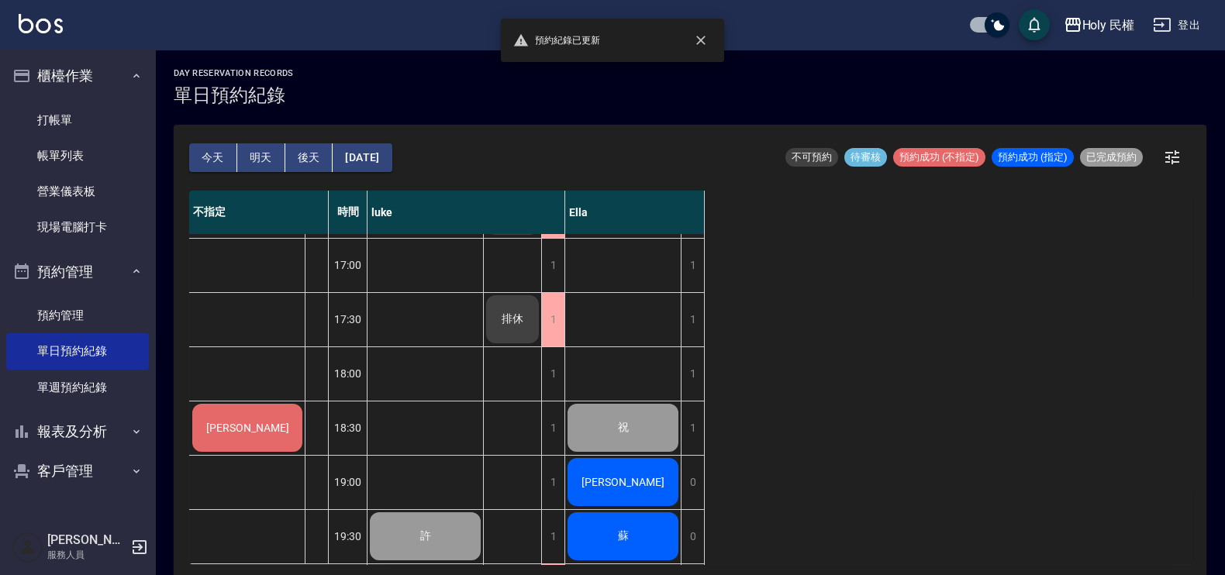
scroll to position [553, 0]
